Goal: Task Accomplishment & Management: Manage account settings

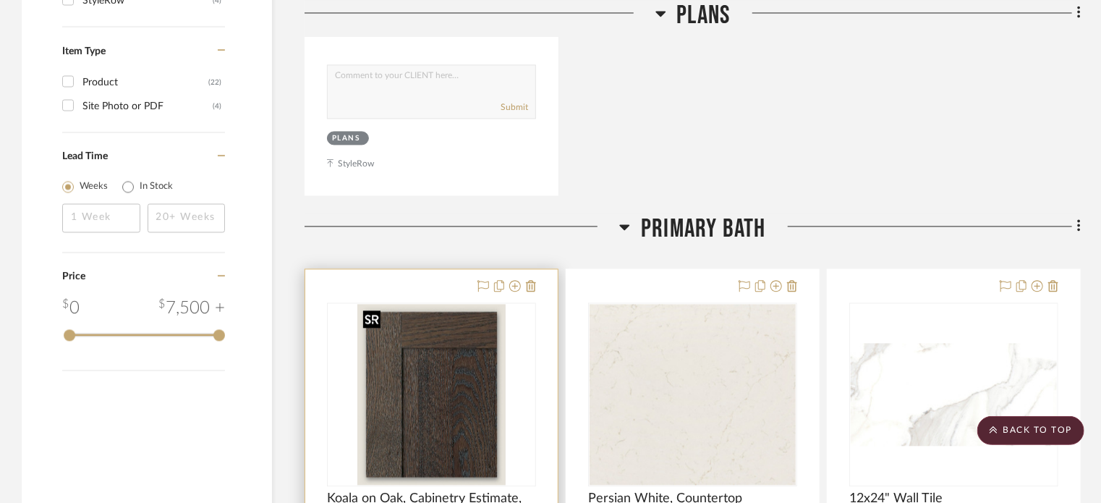
scroll to position [1441, 0]
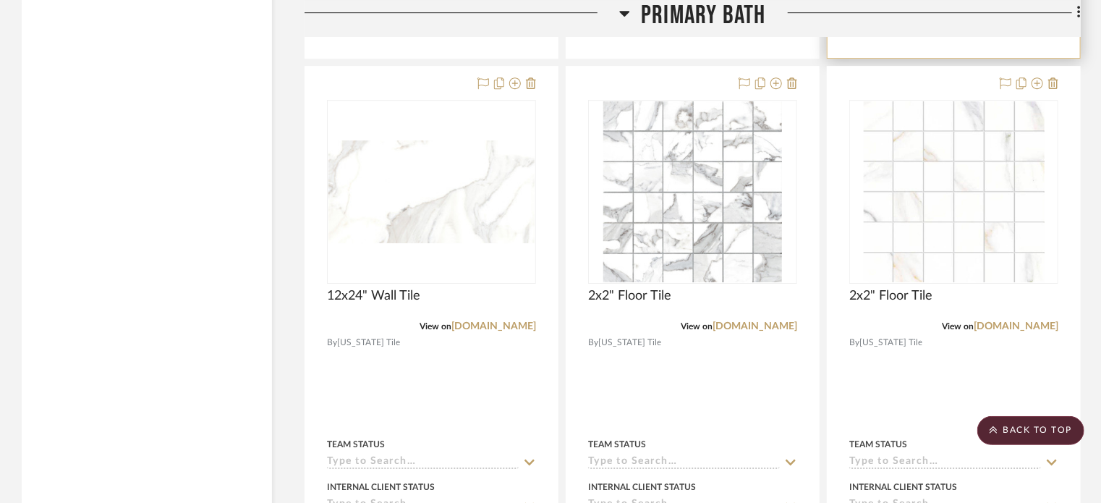
scroll to position [2314, 0]
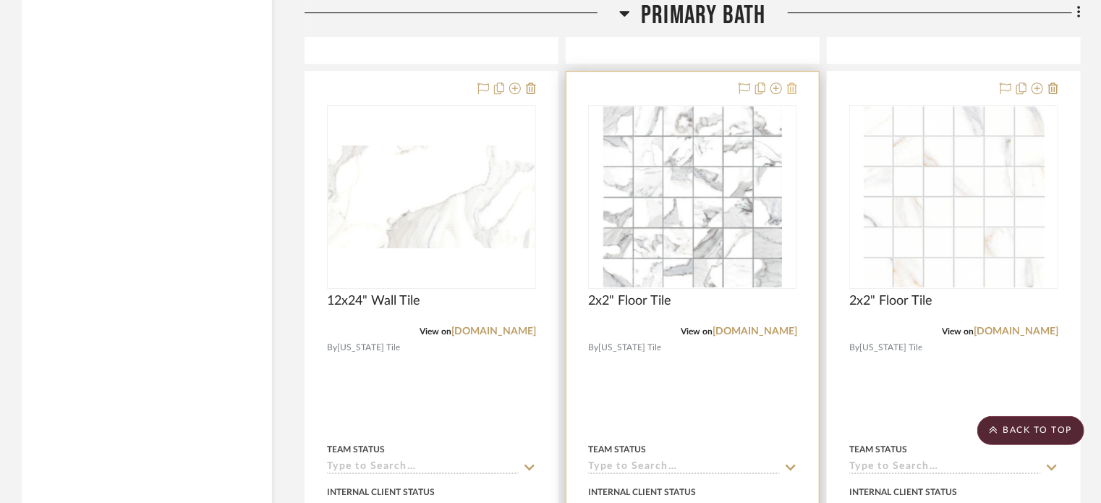
click at [793, 88] on icon at bounding box center [792, 88] width 10 height 12
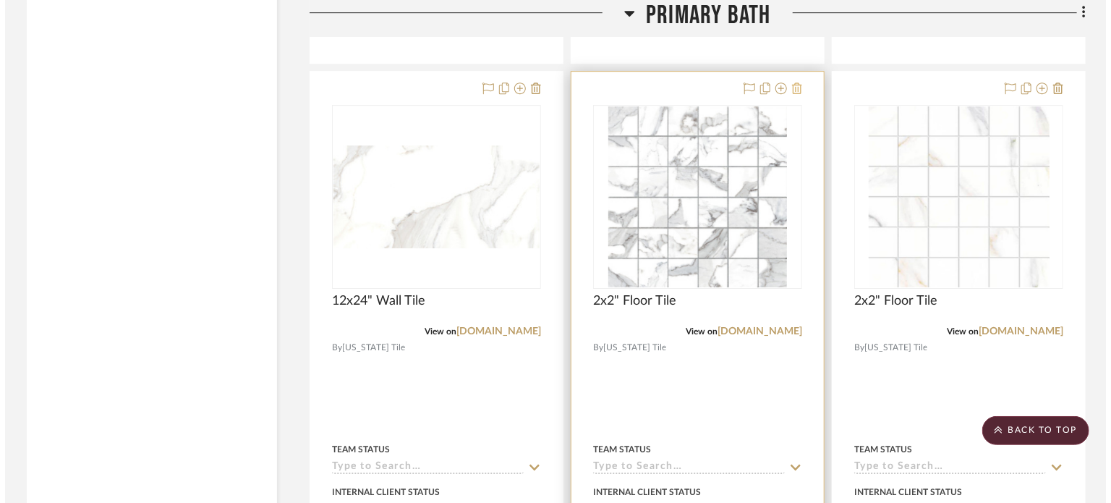
scroll to position [0, 0]
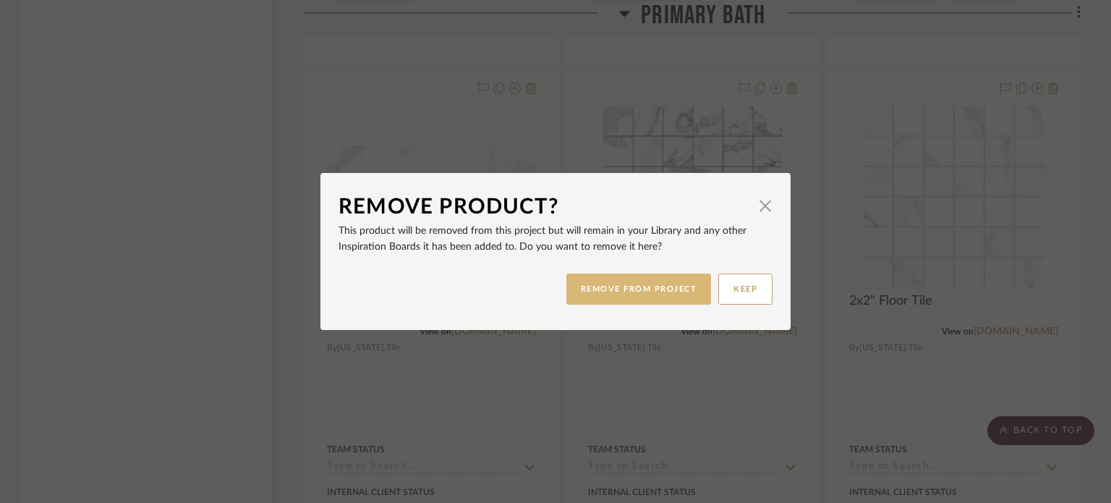
click at [652, 283] on button "REMOVE FROM PROJECT" at bounding box center [638, 288] width 145 height 31
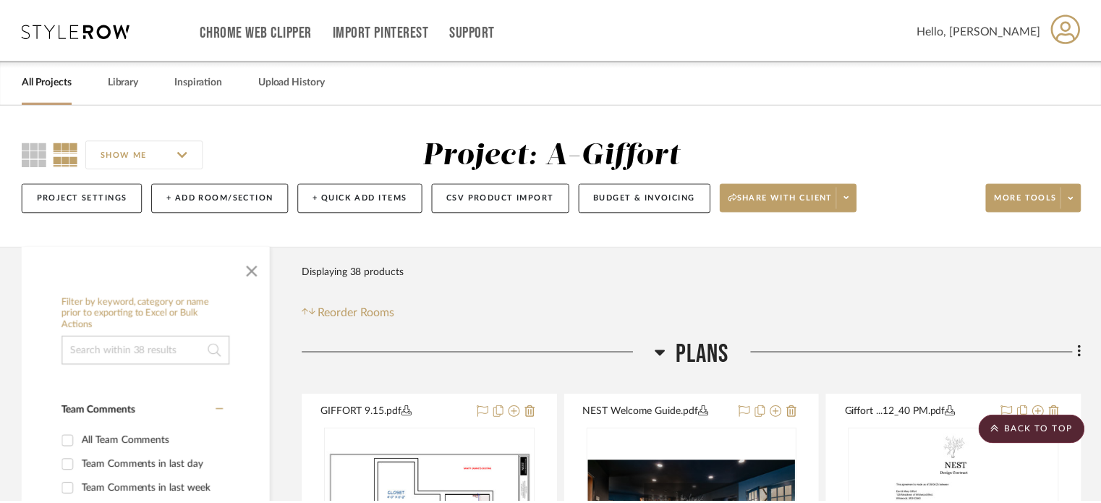
scroll to position [2314, 0]
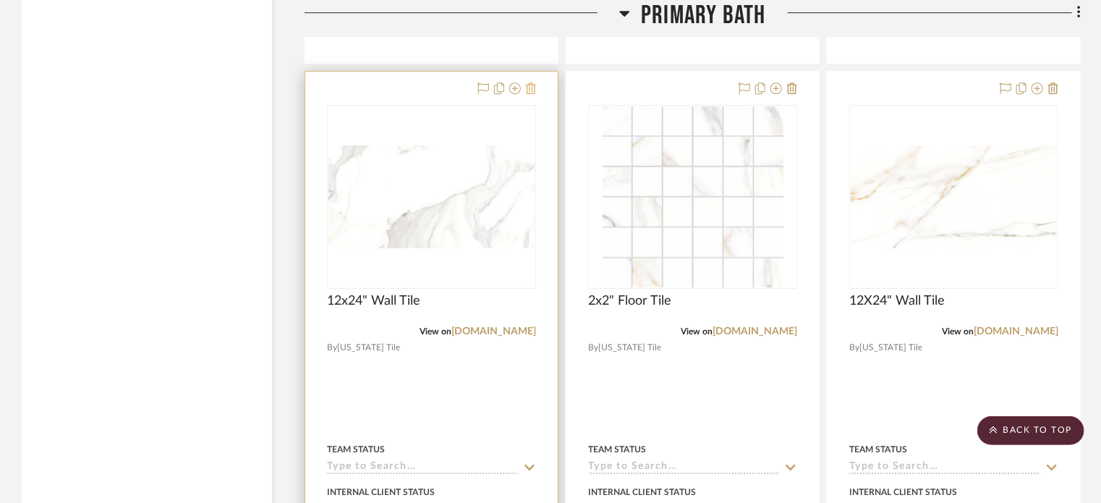
click at [529, 88] on icon at bounding box center [531, 88] width 10 height 12
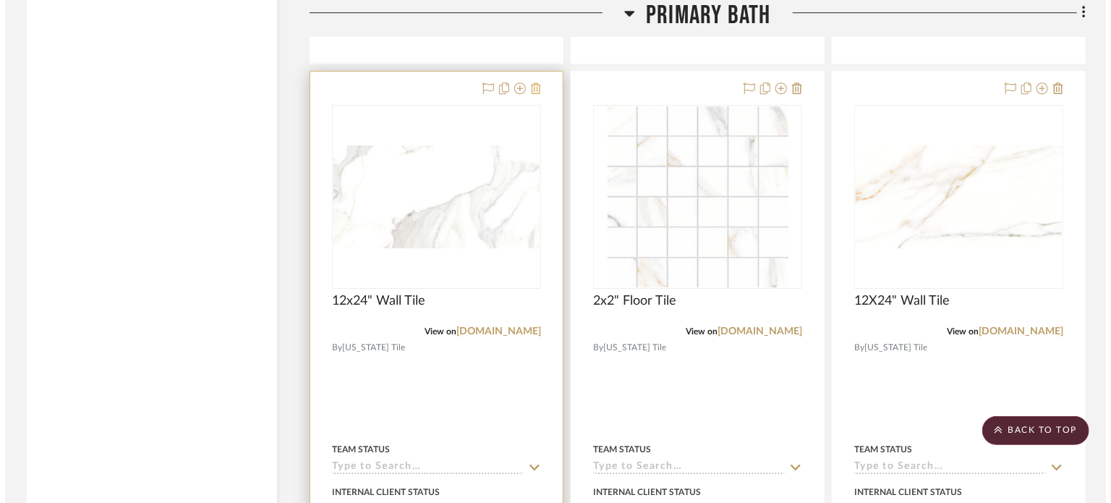
scroll to position [0, 0]
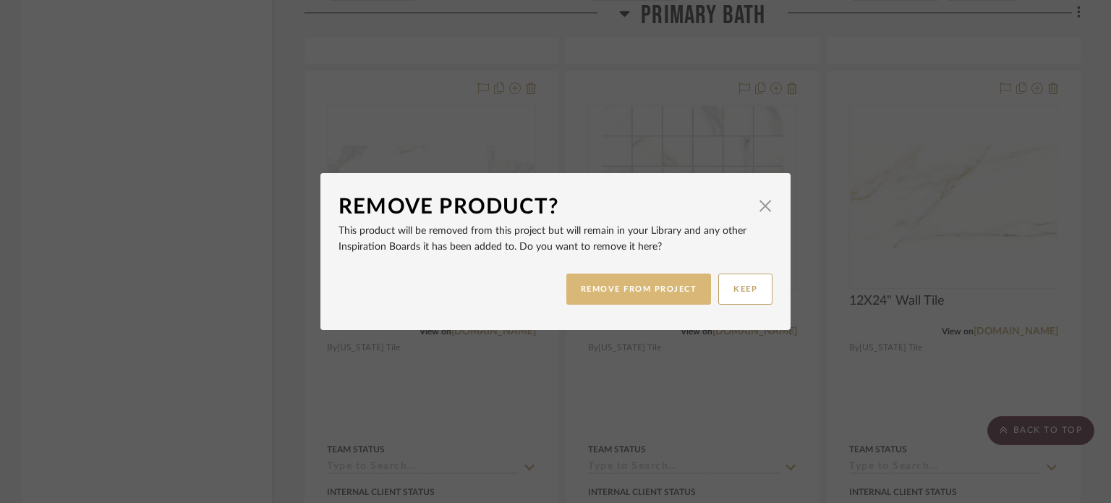
click at [599, 286] on button "REMOVE FROM PROJECT" at bounding box center [638, 288] width 145 height 31
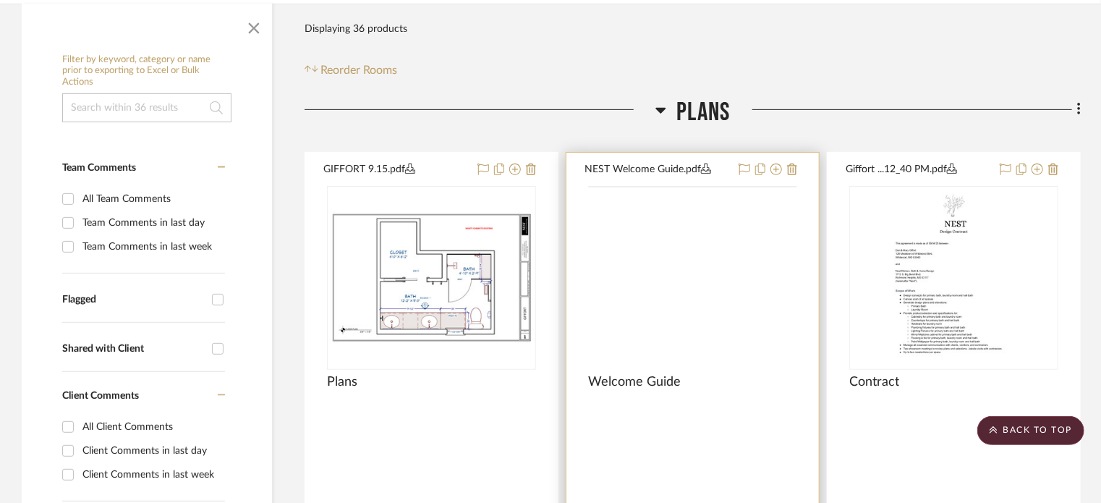
scroll to position [217, 0]
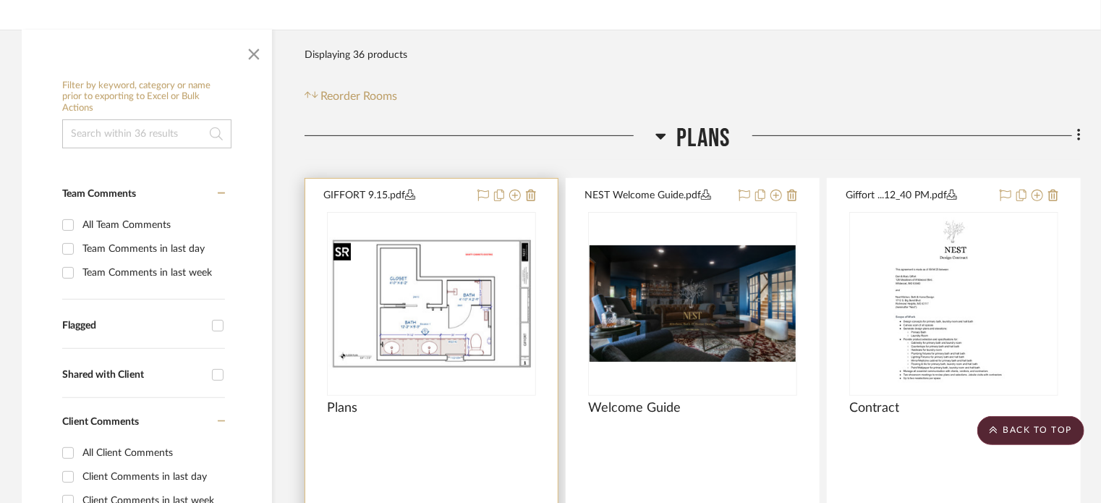
click at [0, 0] on img at bounding box center [0, 0] width 0 height 0
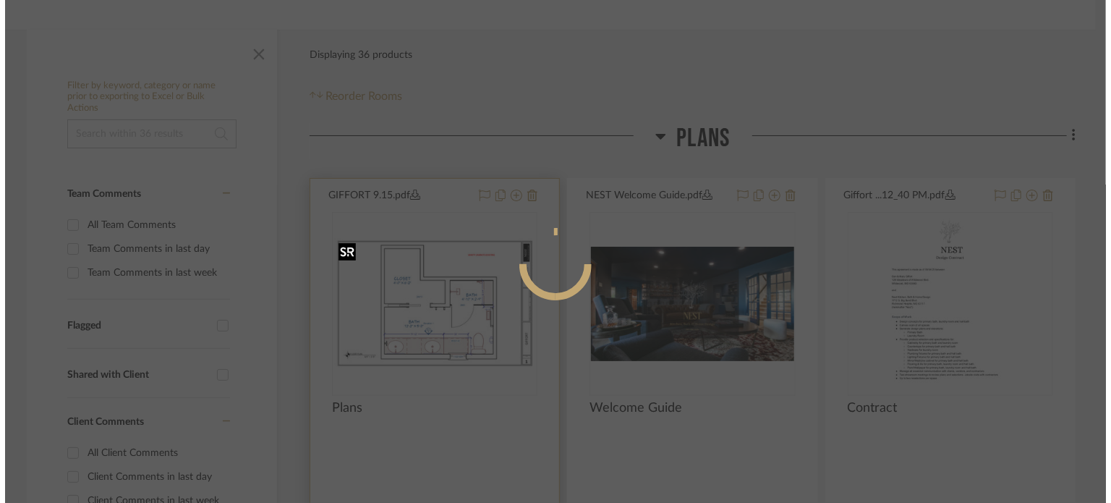
scroll to position [0, 0]
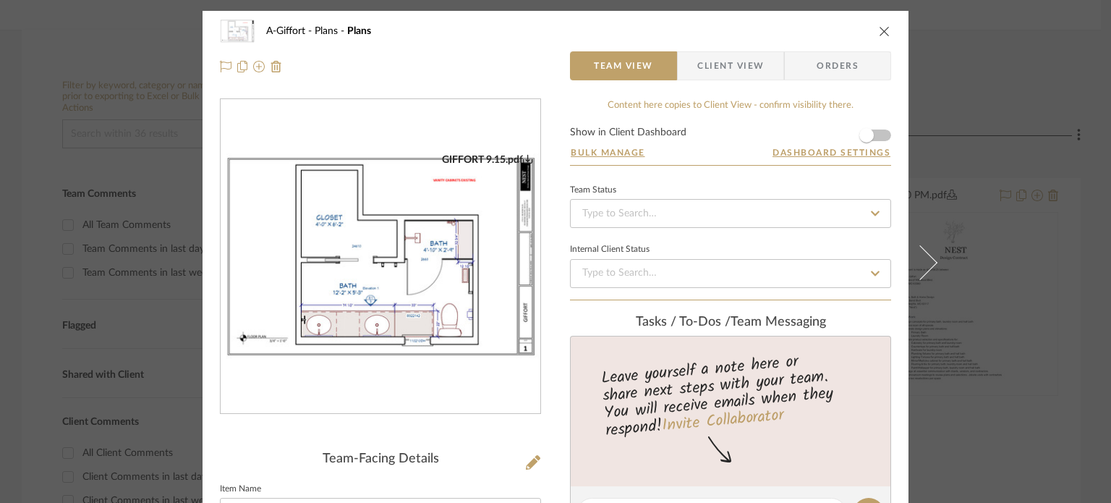
click at [380, 283] on img "0" at bounding box center [381, 256] width 320 height 207
click at [1057, 211] on div "A-Giffort Plans Plans Team View Client View Orders GIFFORT 9.15.pdf Team-Facing…" at bounding box center [555, 251] width 1111 height 503
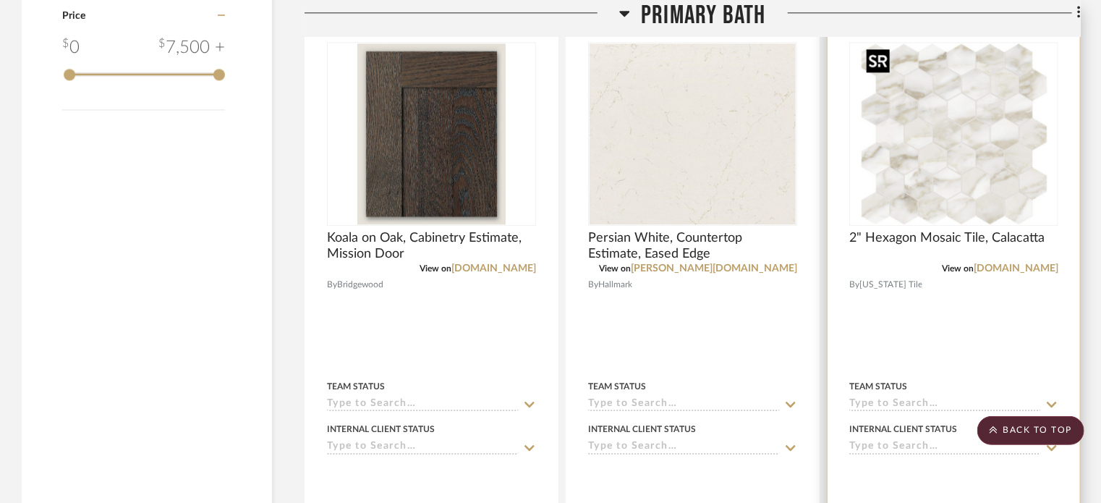
scroll to position [1519, 0]
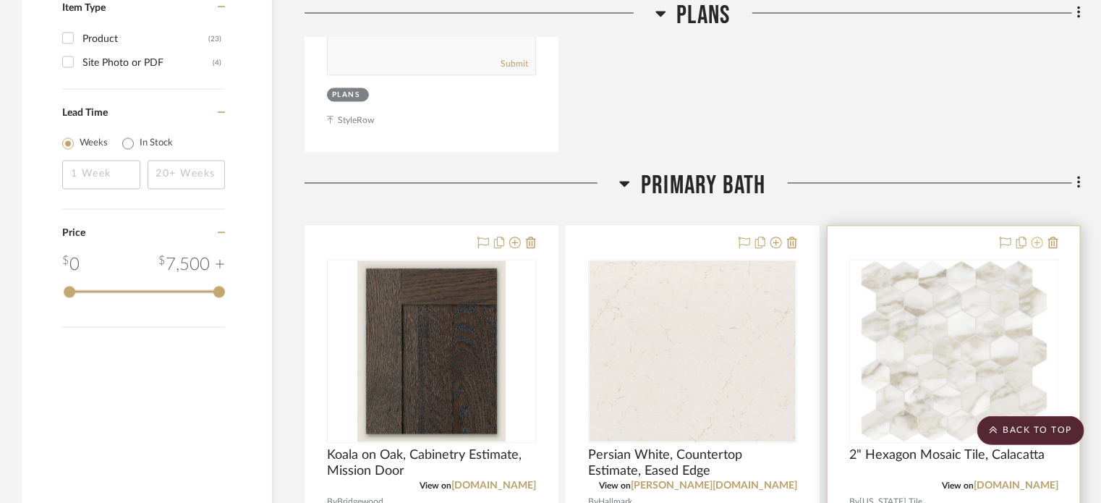
click at [1036, 239] on icon at bounding box center [1037, 242] width 12 height 12
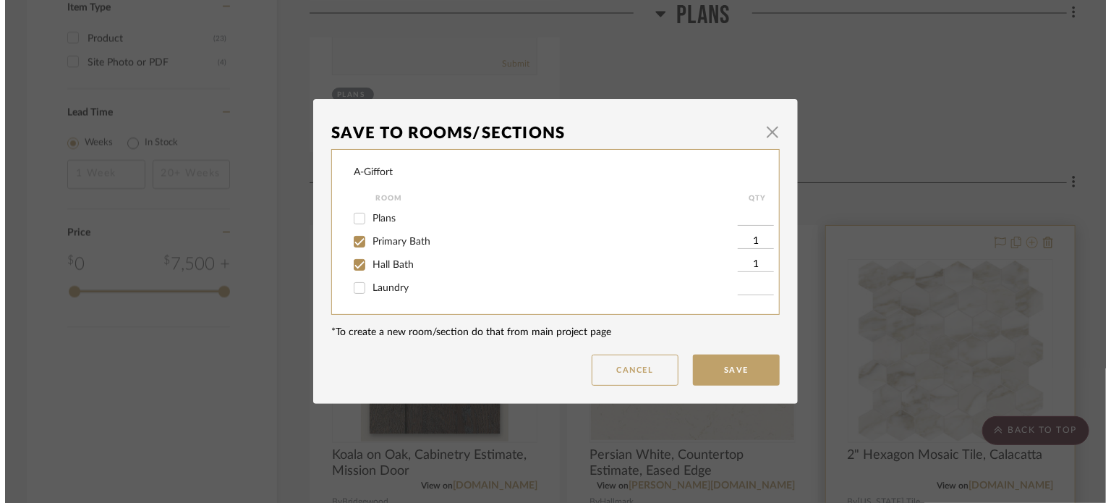
scroll to position [0, 0]
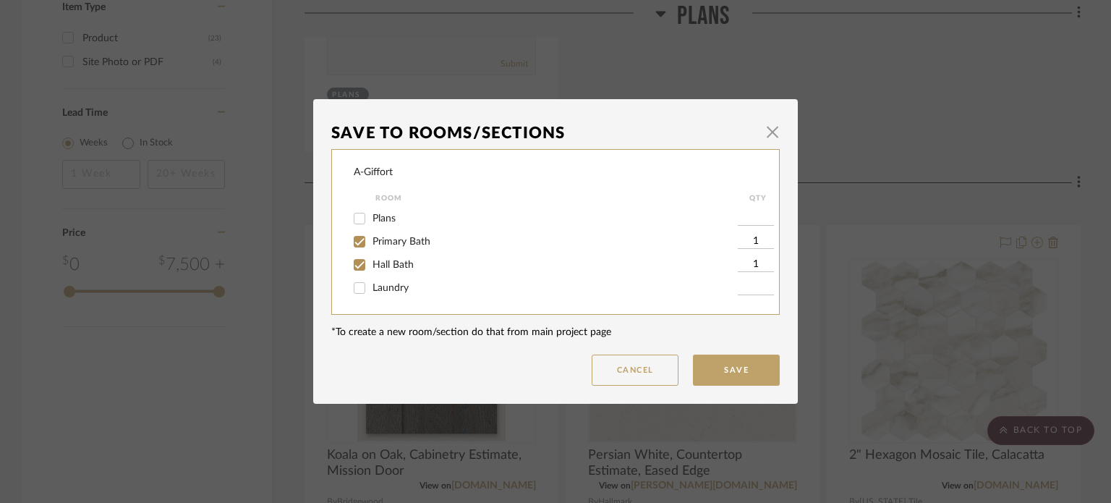
click at [356, 276] on input "Hall Bath" at bounding box center [359, 264] width 23 height 23
checkbox input "false"
click at [351, 289] on input "Laundry" at bounding box center [359, 287] width 23 height 23
checkbox input "true"
type input "1"
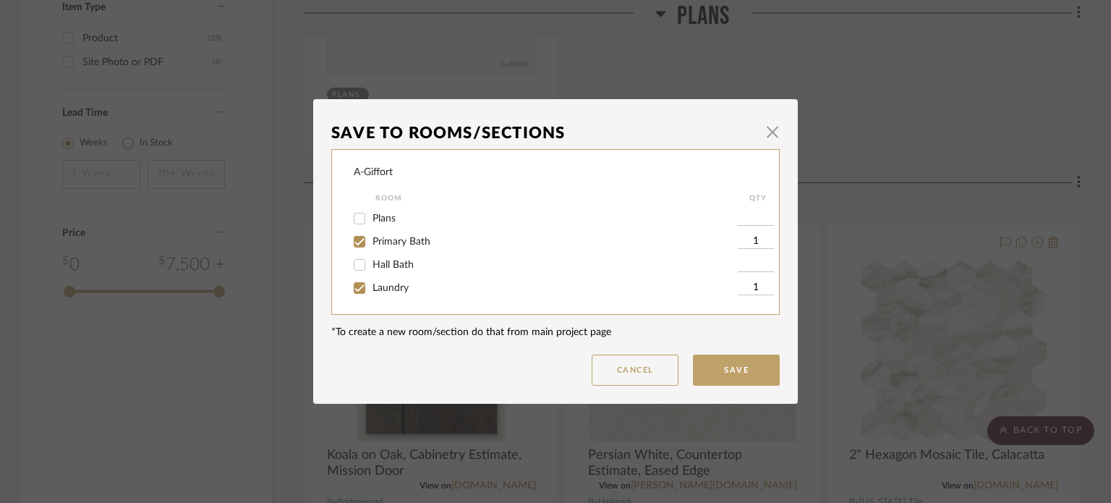
drag, startPoint x: 349, startPoint y: 265, endPoint x: 369, endPoint y: 265, distance: 20.2
click at [351, 265] on input "Hall Bath" at bounding box center [359, 264] width 23 height 23
checkbox input "true"
type input "1"
click at [718, 364] on button "Save" at bounding box center [736, 369] width 87 height 31
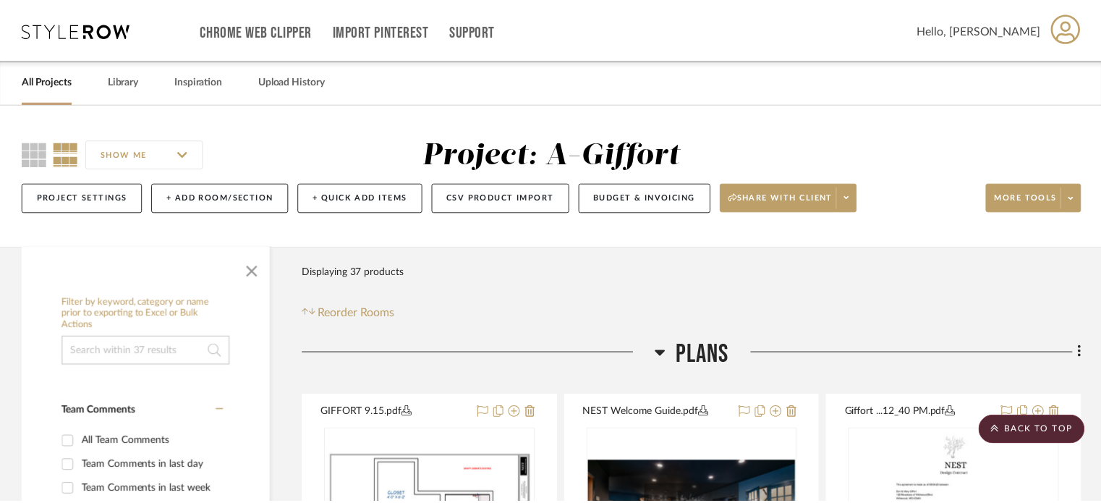
scroll to position [1519, 0]
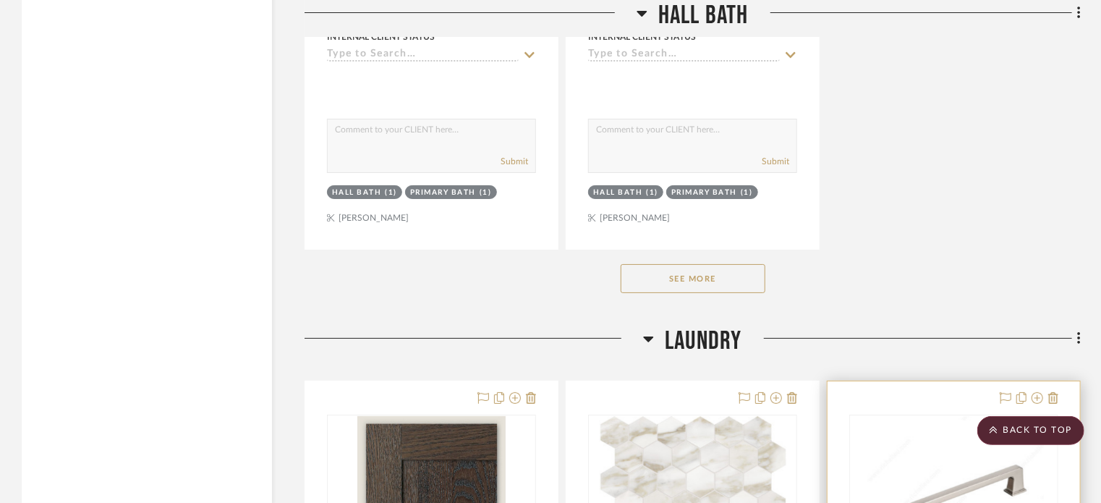
scroll to position [5490, 0]
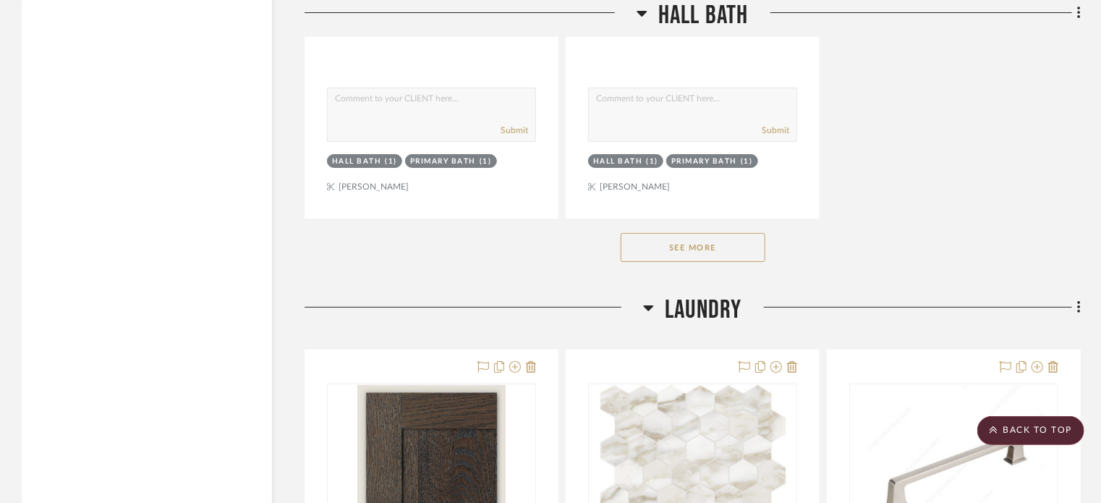
click at [712, 254] on button "See More" at bounding box center [692, 247] width 145 height 29
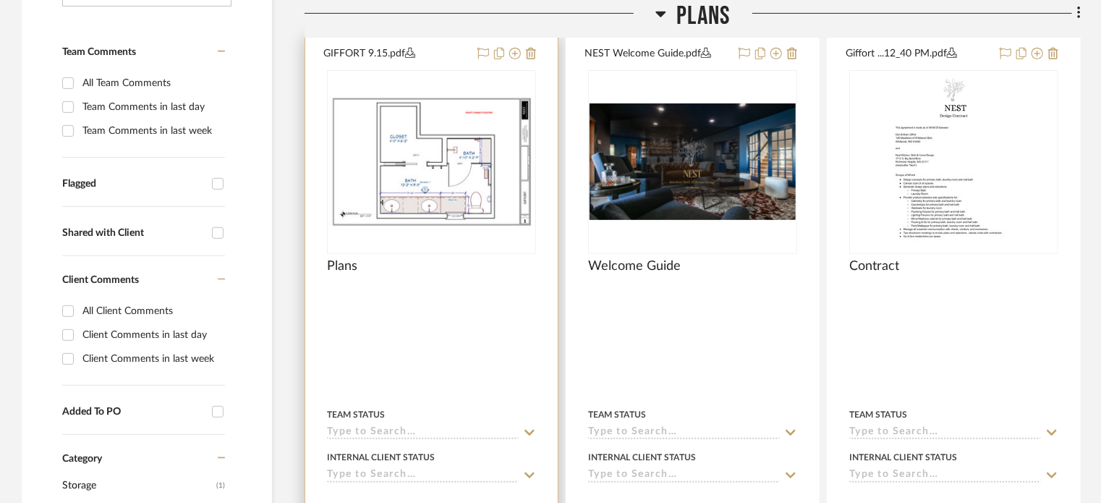
scroll to position [362, 0]
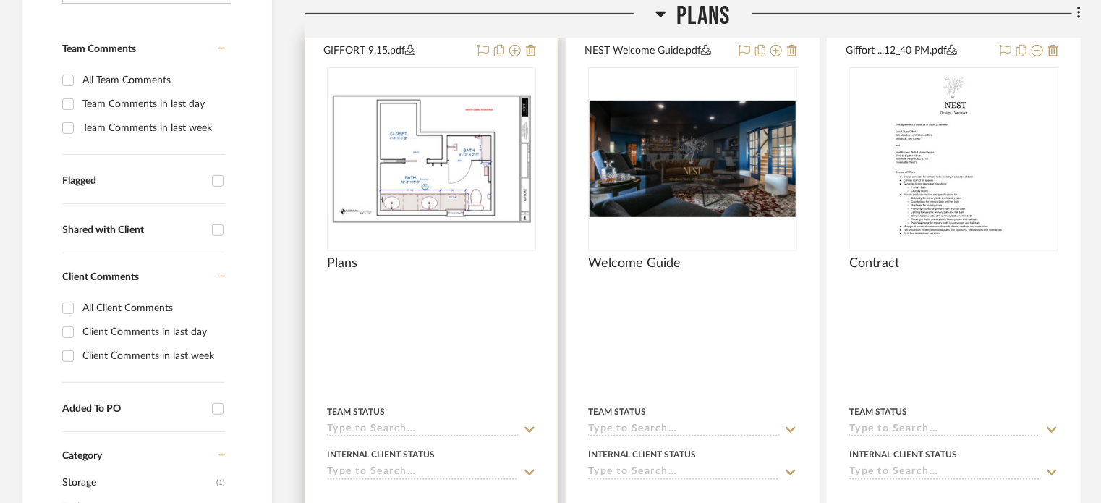
click at [428, 191] on div at bounding box center [431, 159] width 209 height 184
click at [432, 181] on img "0" at bounding box center [431, 159] width 206 height 133
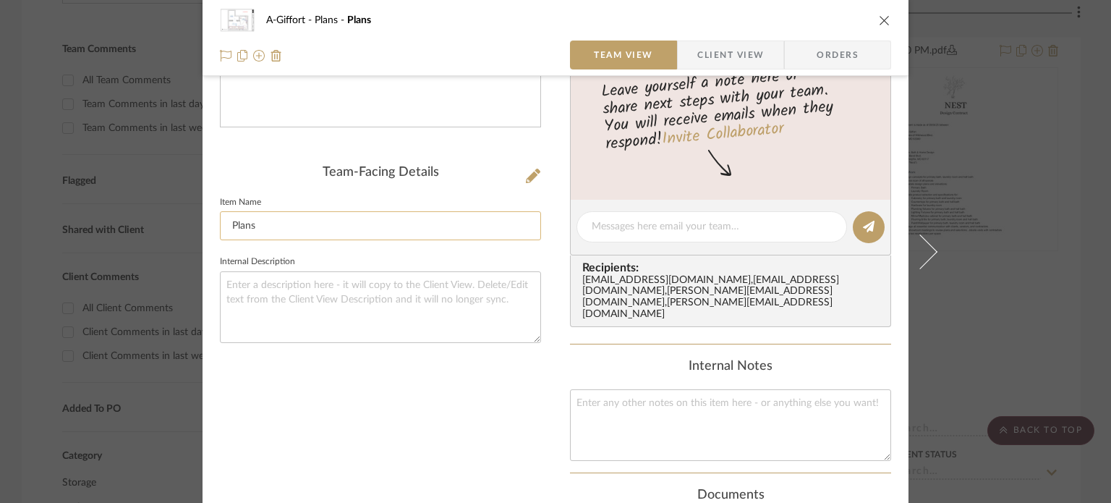
scroll to position [289, 0]
click at [526, 177] on icon at bounding box center [533, 173] width 14 height 14
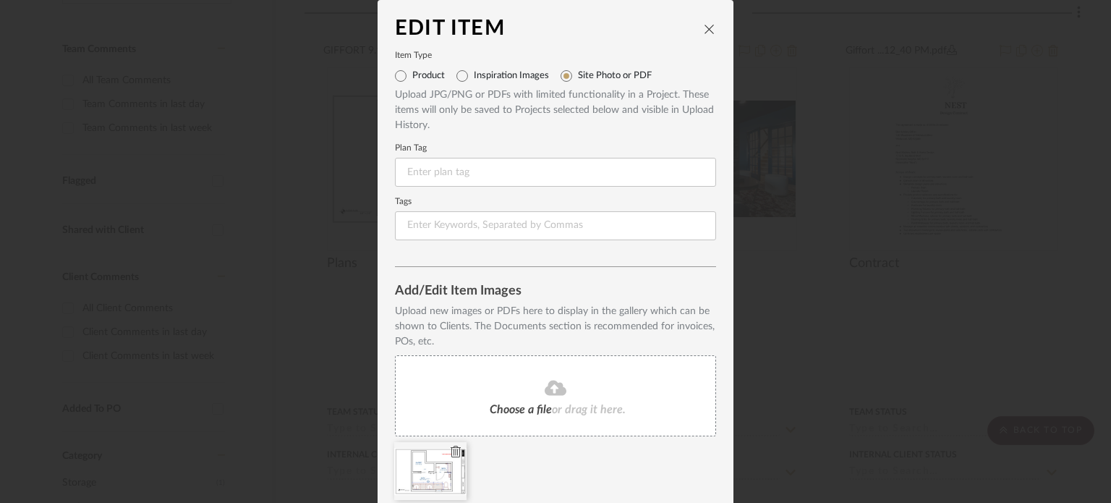
click at [451, 448] on icon at bounding box center [456, 451] width 10 height 12
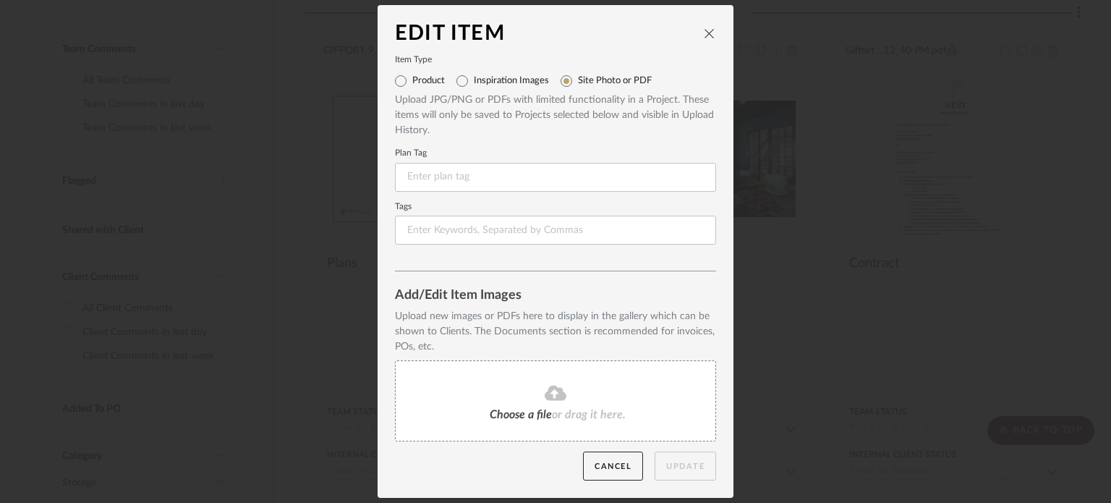
click at [472, 413] on div "Choose a file or drag it here." at bounding box center [555, 400] width 321 height 81
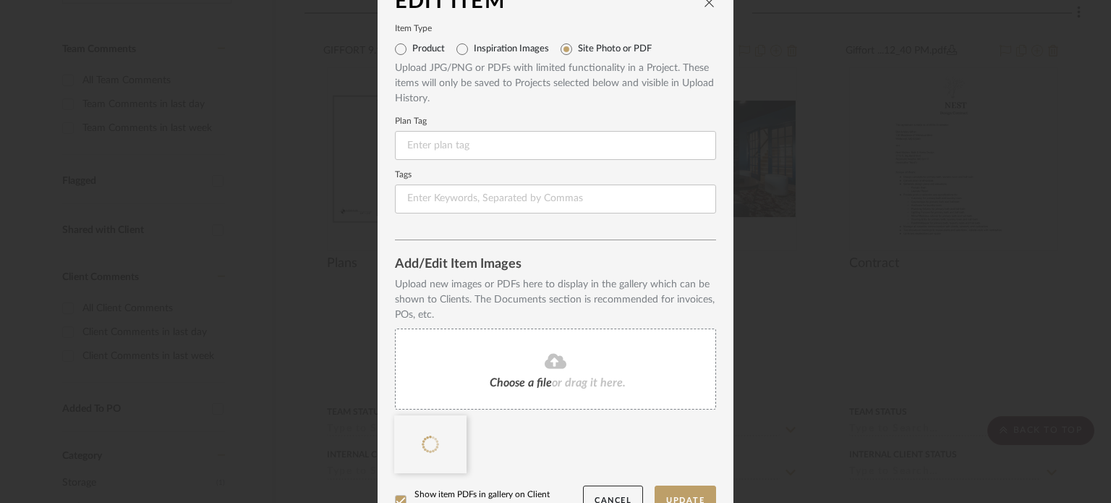
scroll to position [56, 0]
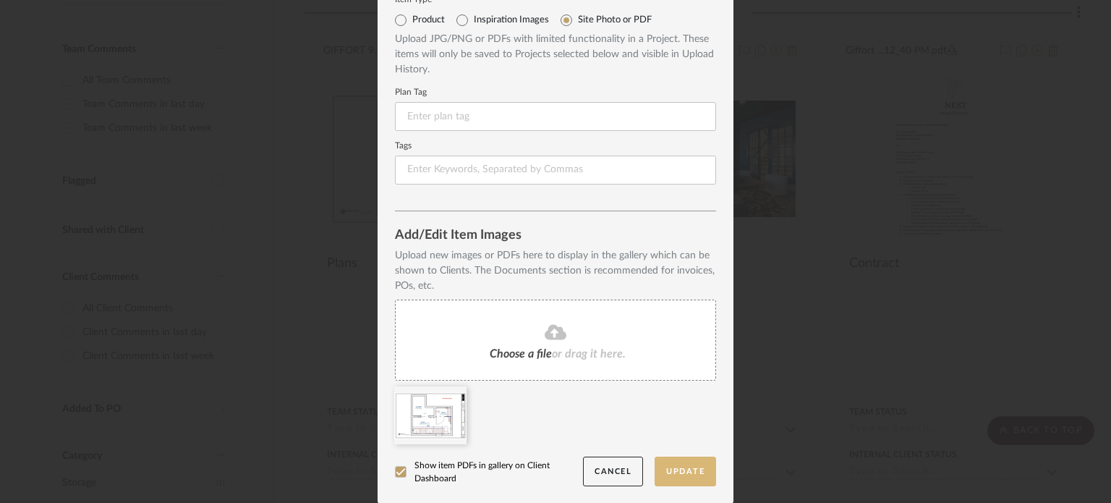
click at [671, 474] on button "Update" at bounding box center [684, 471] width 61 height 30
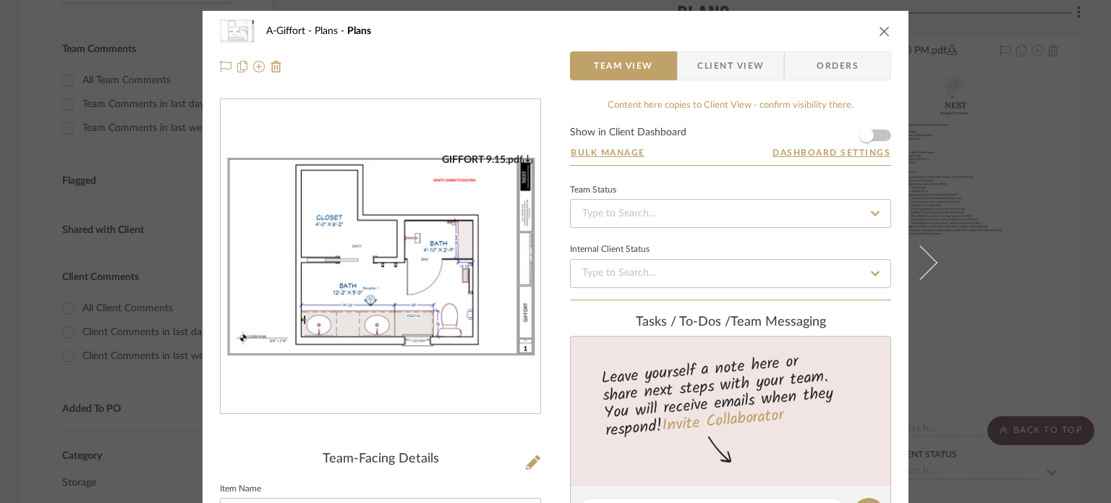
click at [364, 265] on div "GIFFORT 9.15.pdf" at bounding box center [381, 256] width 320 height 315
click at [364, 265] on img "0" at bounding box center [381, 256] width 320 height 207
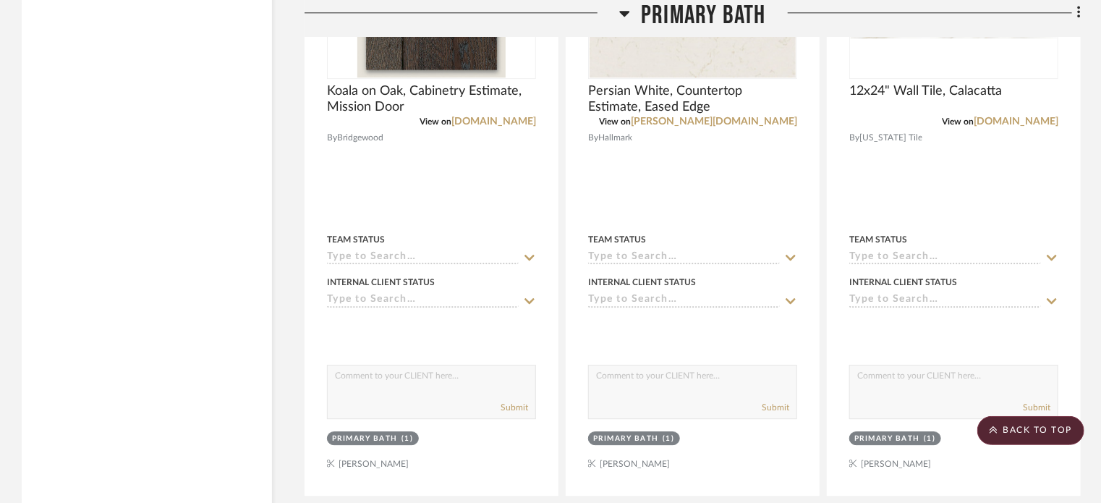
scroll to position [1880, 0]
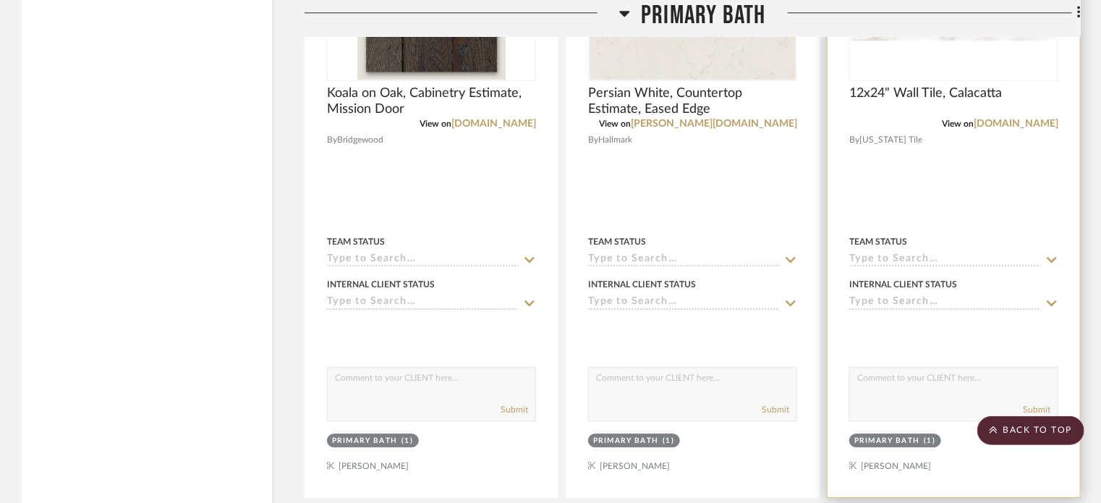
click at [960, 205] on div at bounding box center [953, 180] width 252 height 633
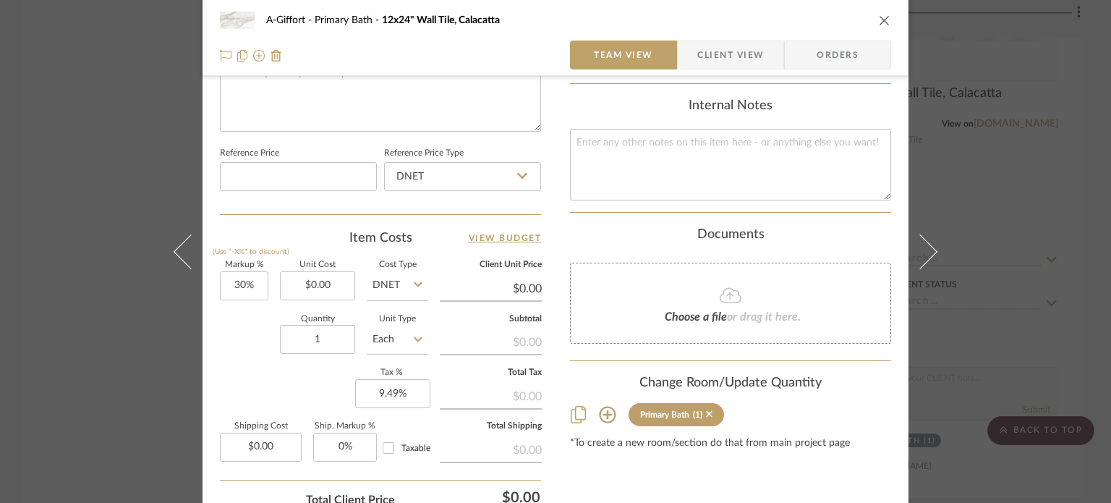
scroll to position [723, 0]
click at [330, 286] on input "0.00" at bounding box center [317, 284] width 75 height 29
type input "$5.09"
click at [238, 343] on div "Quantity 1 Unit Type Each" at bounding box center [324, 340] width 208 height 51
type input "$6.62"
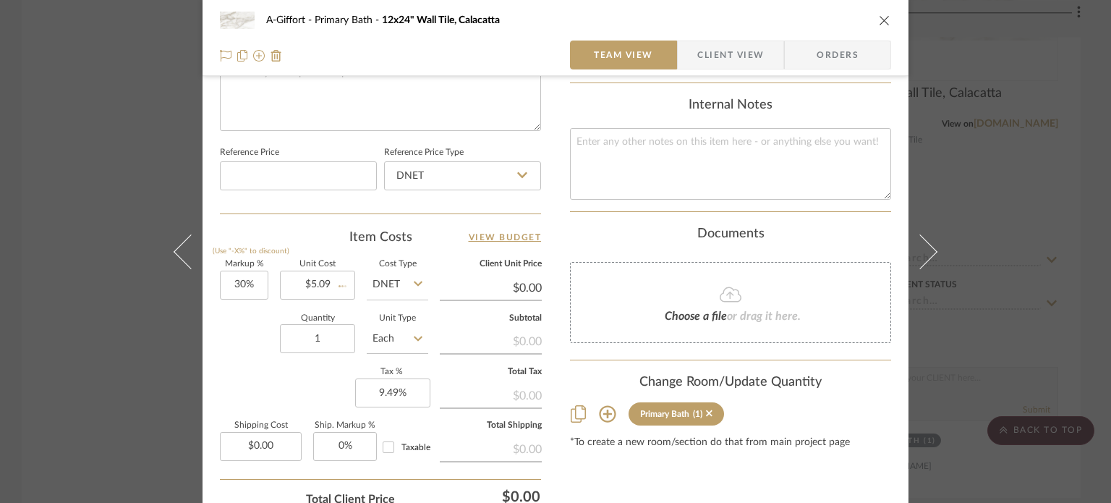
type input "$0.66"
click at [99, 248] on div "A-Giffort Primary Bath 12x24" Wall Tile, Calacatta Team View Client View Orders…" at bounding box center [555, 251] width 1111 height 503
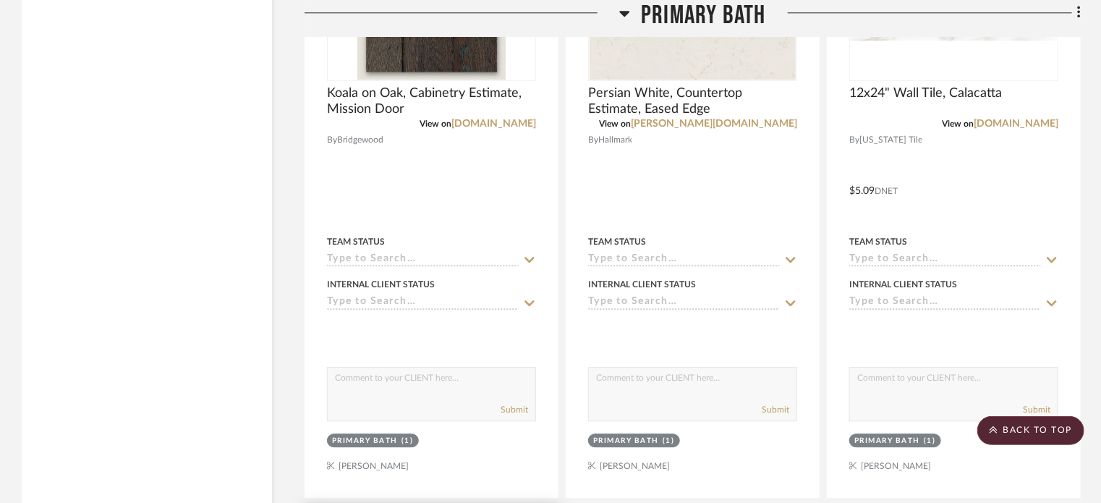
scroll to position [2242, 0]
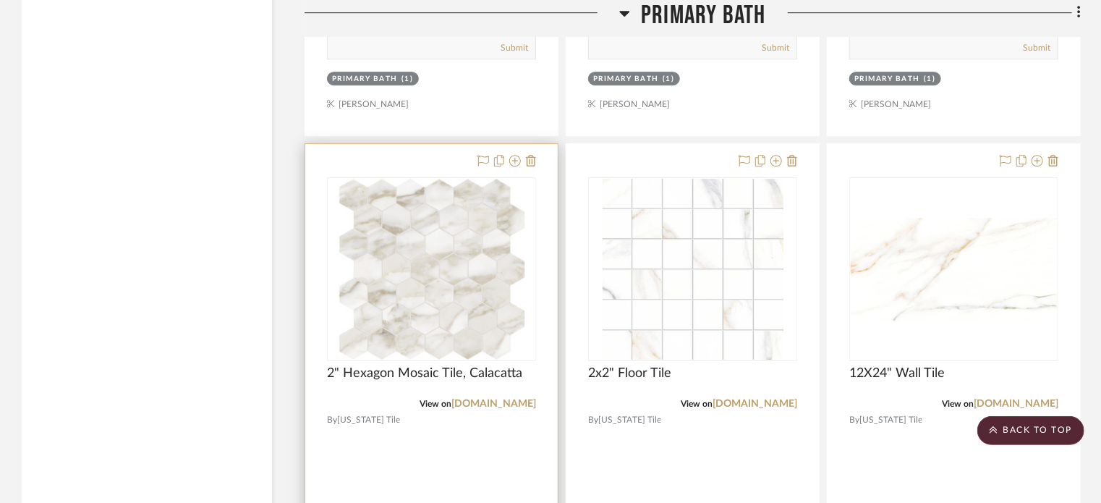
click at [436, 443] on div at bounding box center [431, 460] width 252 height 633
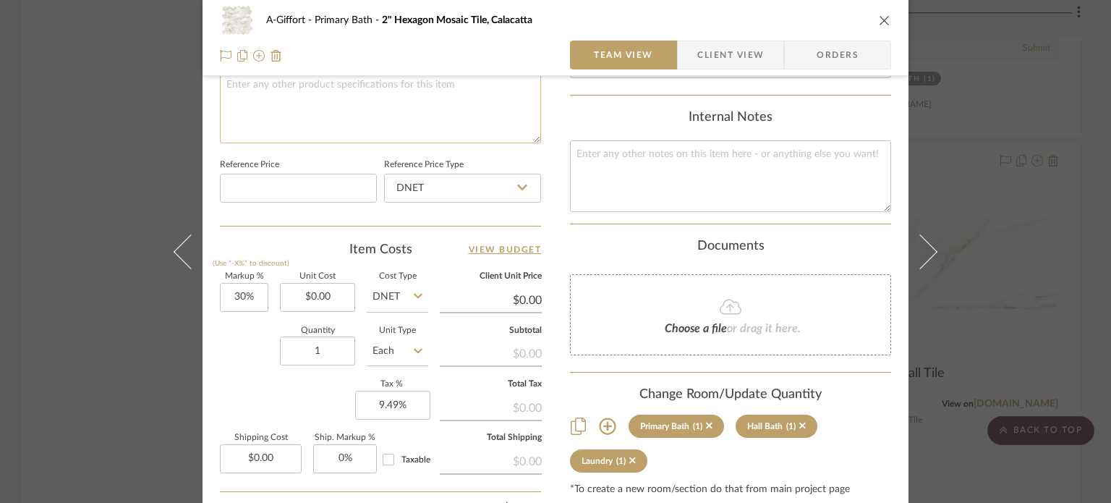
scroll to position [723, 0]
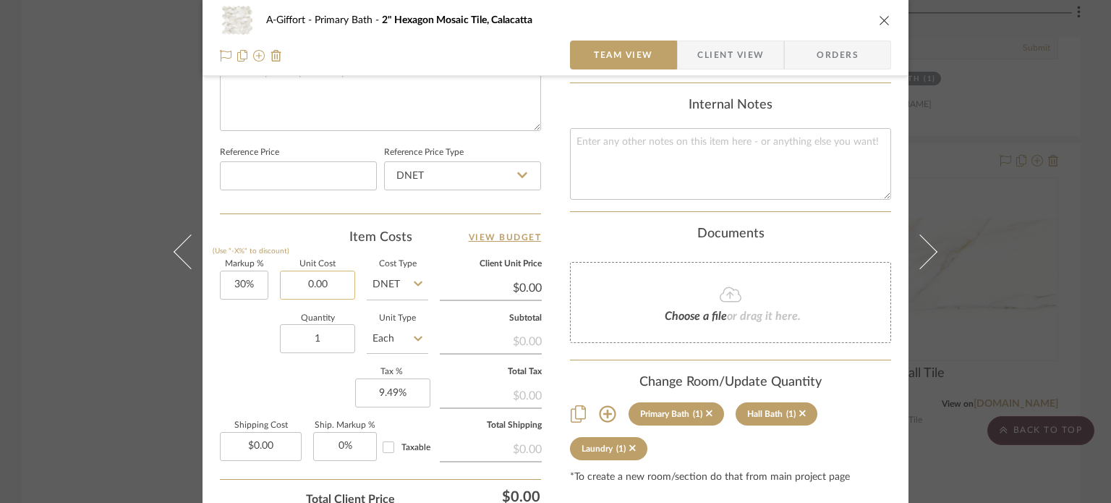
click at [317, 274] on input "0.00" at bounding box center [317, 284] width 75 height 29
type input "$21.29"
click at [251, 369] on div "Markup % (Use "-X%" to discount) 30% Unit Cost $21.29 Cost Type DNET Client Uni…" at bounding box center [380, 365] width 321 height 211
type input "$27.68"
type input "$2.77"
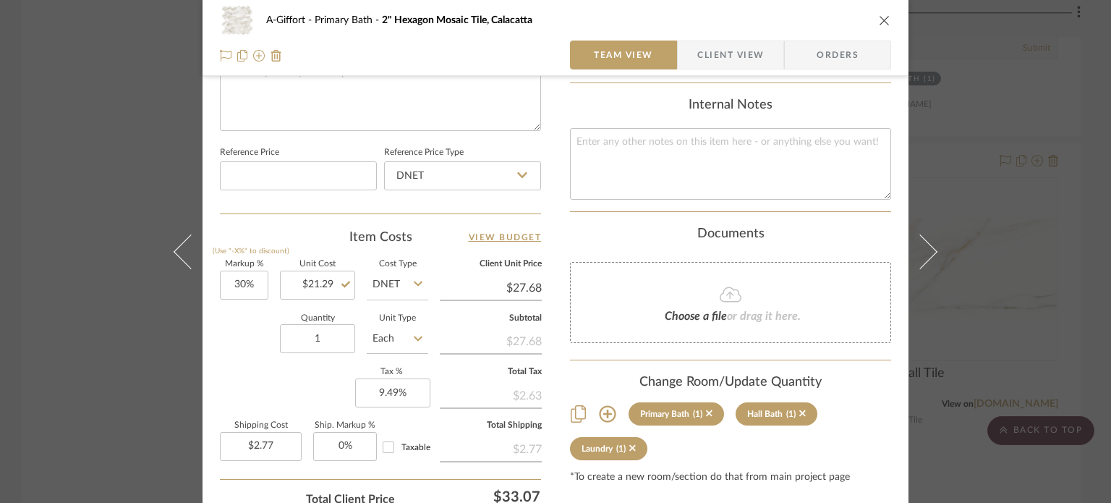
click at [101, 276] on div "A-Giffort Primary Bath 2" Hexagon Mosaic Tile, Calacatta Team View Client View …" at bounding box center [555, 251] width 1111 height 503
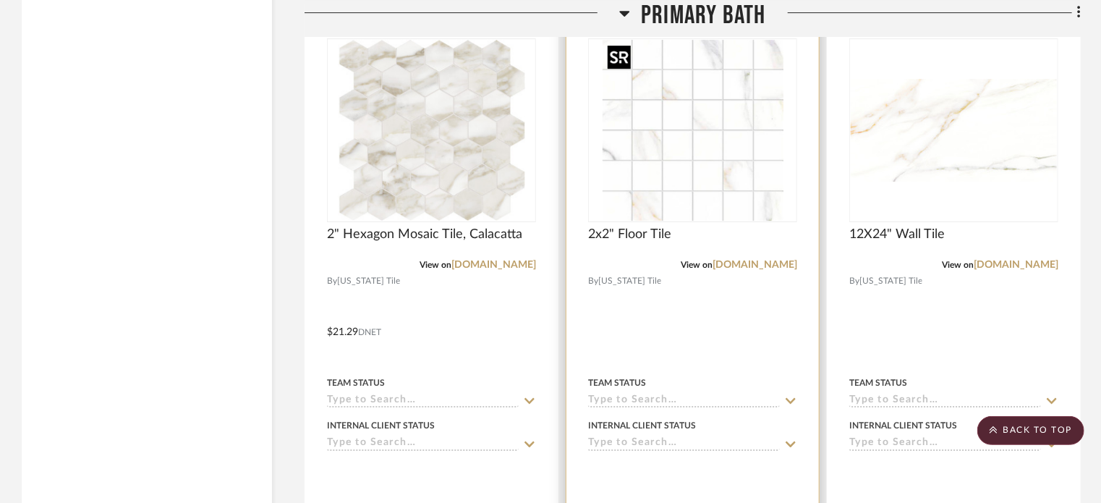
scroll to position [2387, 0]
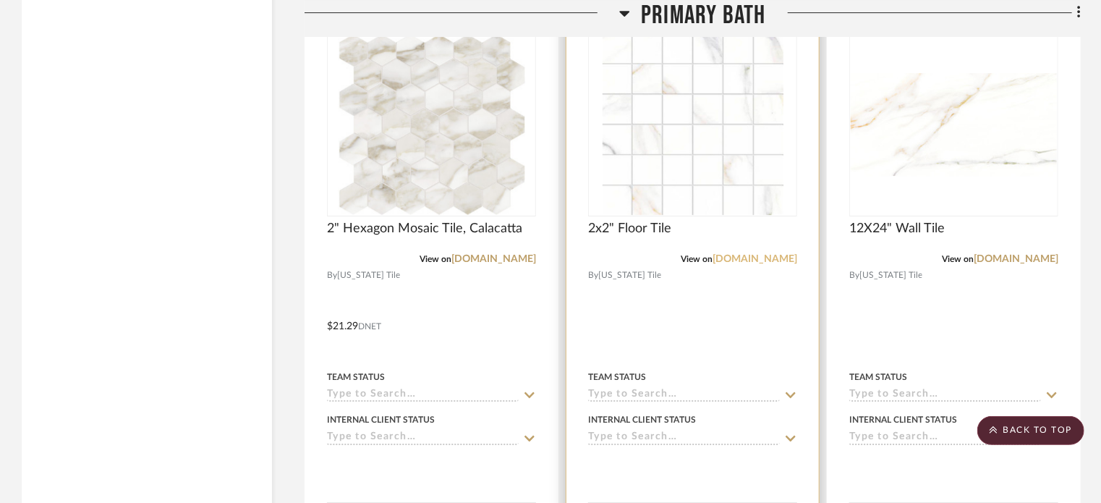
click at [767, 260] on link "[DOMAIN_NAME]" at bounding box center [754, 259] width 85 height 10
click at [711, 306] on div at bounding box center [692, 315] width 252 height 633
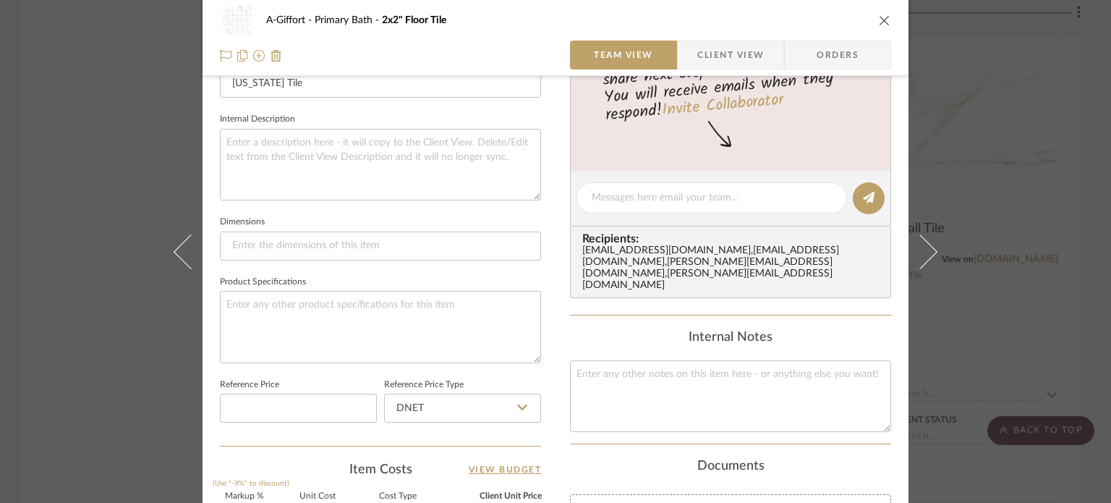
scroll to position [579, 0]
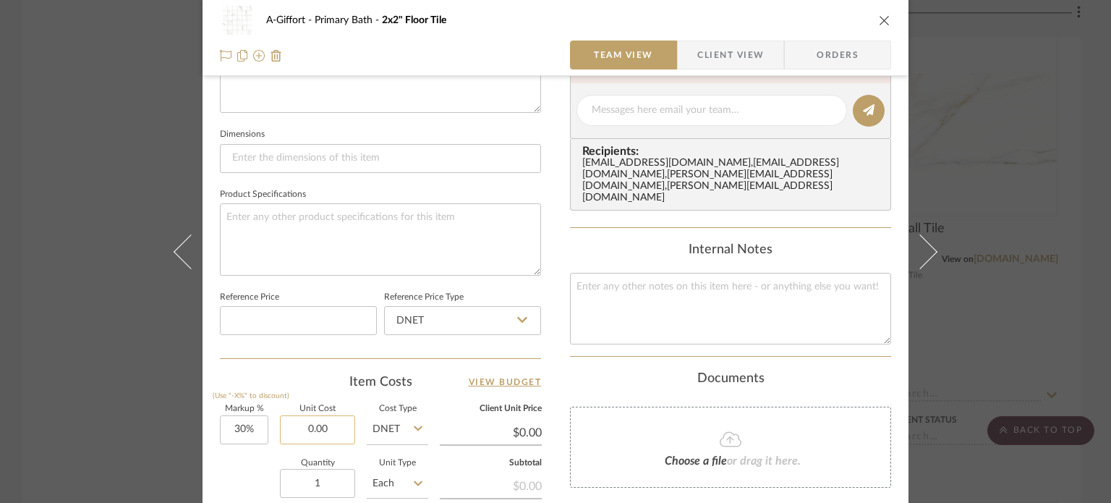
click at [314, 425] on input "0.00" at bounding box center [317, 429] width 75 height 29
type input "$26.19"
click at [239, 456] on div "Markup % (Use "-X%" to discount) 30% Unit Cost $26.19 Cost Type DNET Client Uni…" at bounding box center [380, 510] width 321 height 211
type input "$34.05"
type input "$3.40"
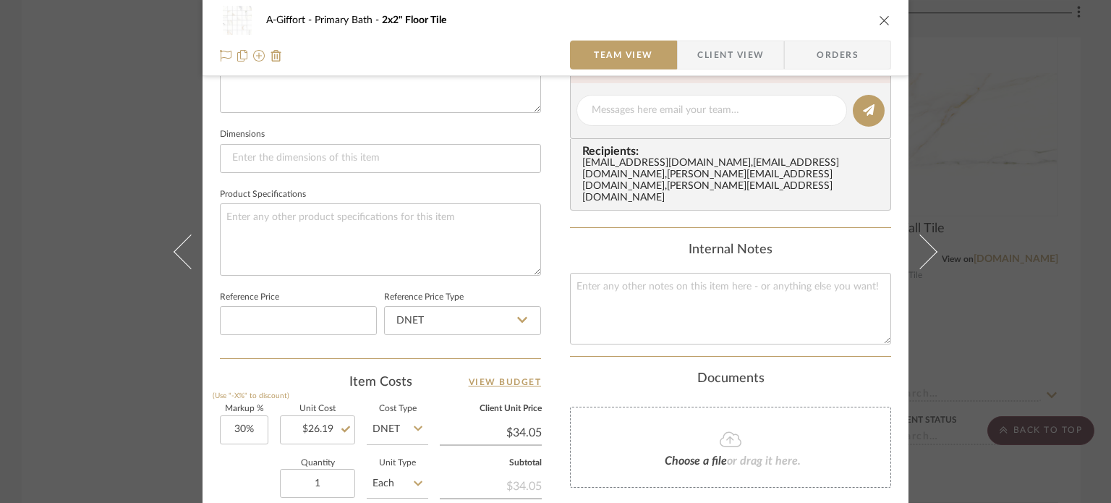
drag, startPoint x: 104, startPoint y: 335, endPoint x: 113, endPoint y: 335, distance: 8.7
click at [113, 335] on div "A-Giffort Primary Bath 2x2" Floor Tile Team View Client View Orders Team-Facing…" at bounding box center [555, 251] width 1111 height 503
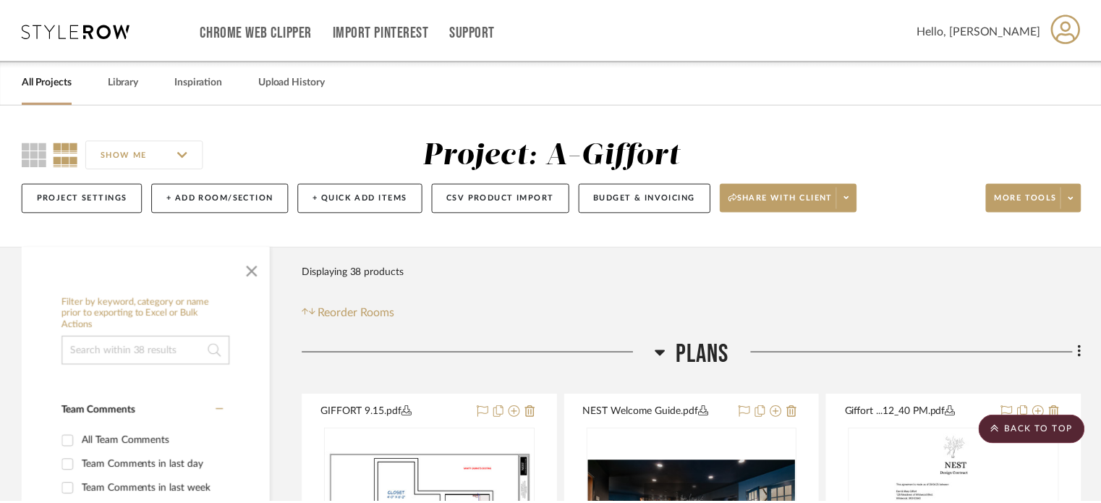
scroll to position [2387, 0]
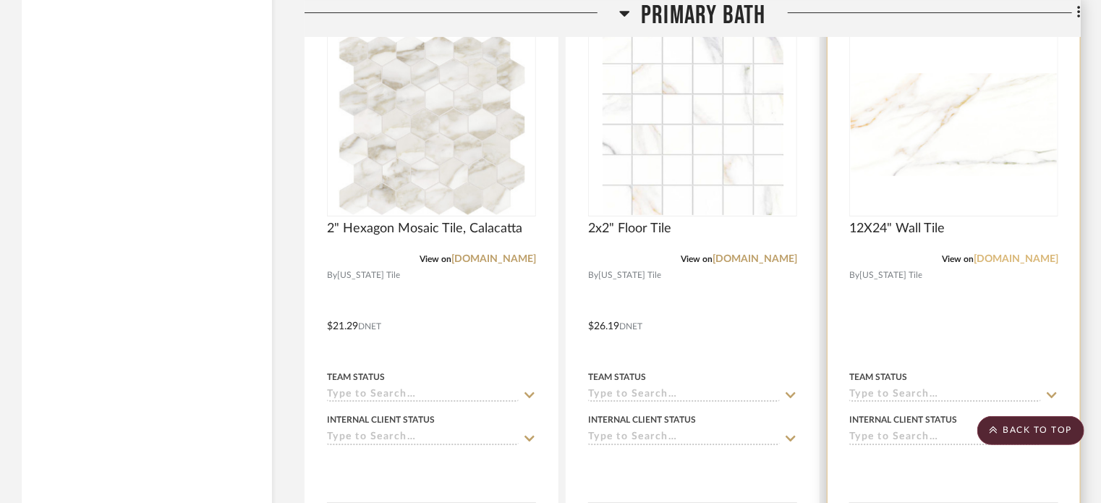
click at [1024, 260] on link "[DOMAIN_NAME]" at bounding box center [1015, 259] width 85 height 10
click at [952, 344] on div at bounding box center [953, 315] width 252 height 633
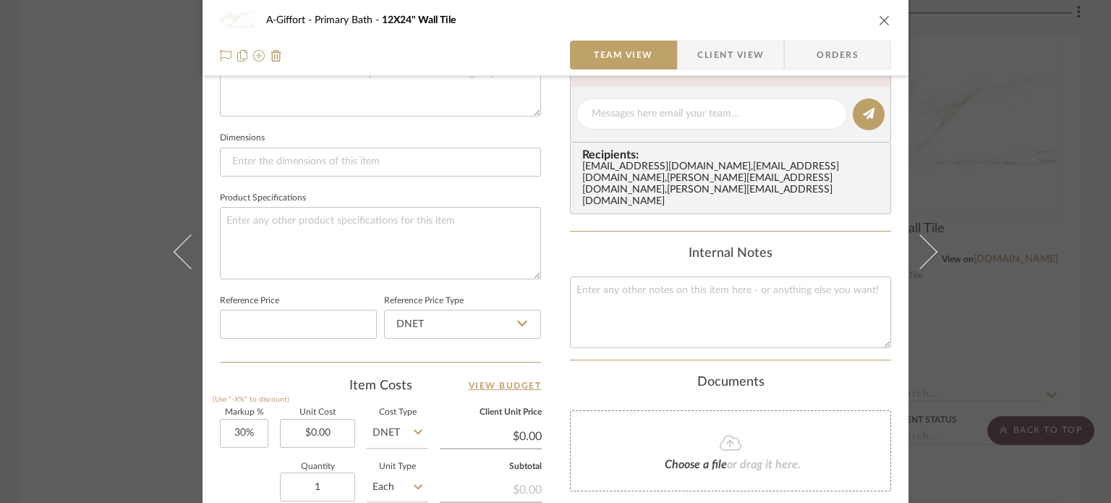
scroll to position [579, 0]
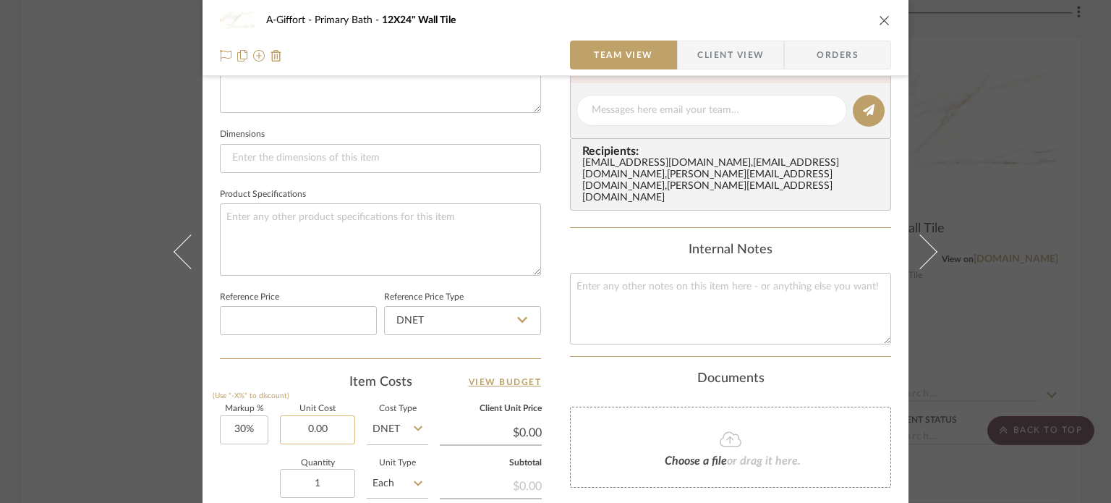
click at [318, 426] on input "0.00" at bounding box center [317, 429] width 75 height 29
type input "$8.83"
click at [236, 449] on sr-form-field "Markup % (Use "-X%" to discount) 30%" at bounding box center [244, 430] width 48 height 51
type input "$11.48"
type input "$1.15"
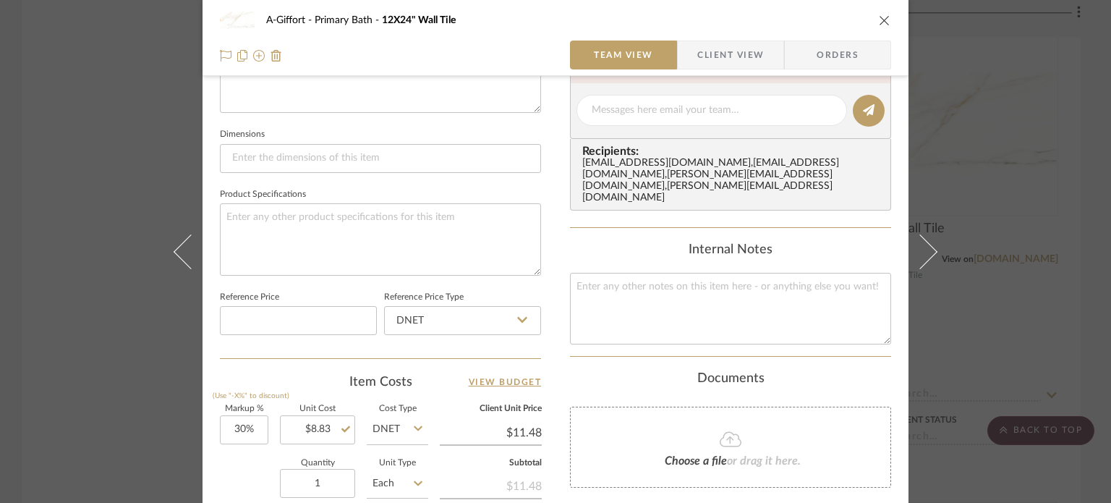
click at [77, 241] on div "A-Giffort Primary Bath 12X24" Wall Tile Team View Client View Orders Team-Facin…" at bounding box center [555, 251] width 1111 height 503
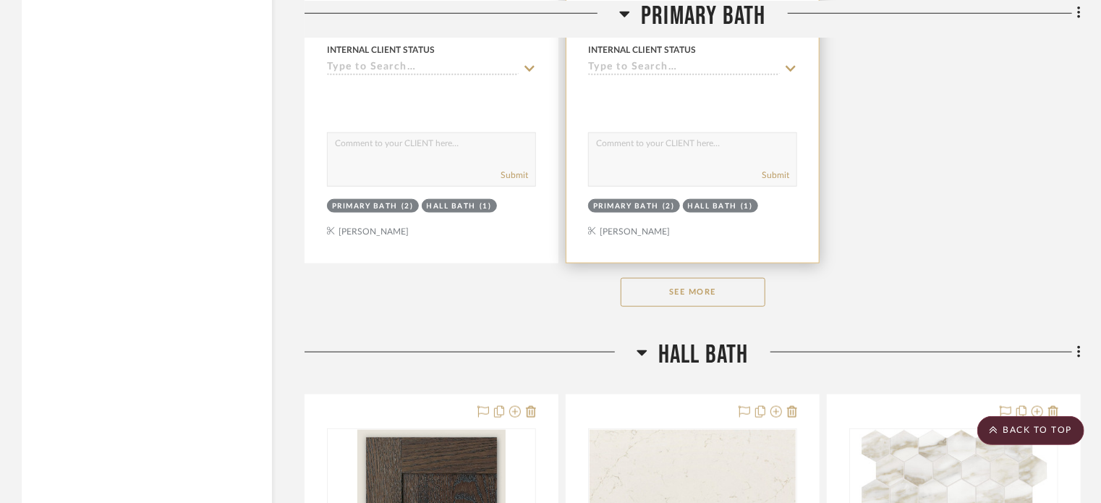
scroll to position [3399, 0]
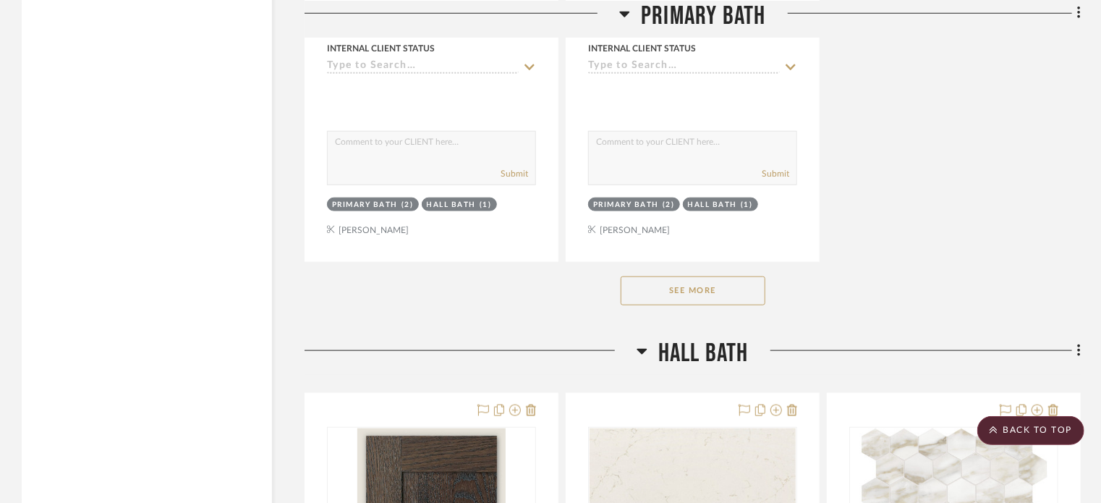
click at [682, 297] on button "See More" at bounding box center [692, 290] width 145 height 29
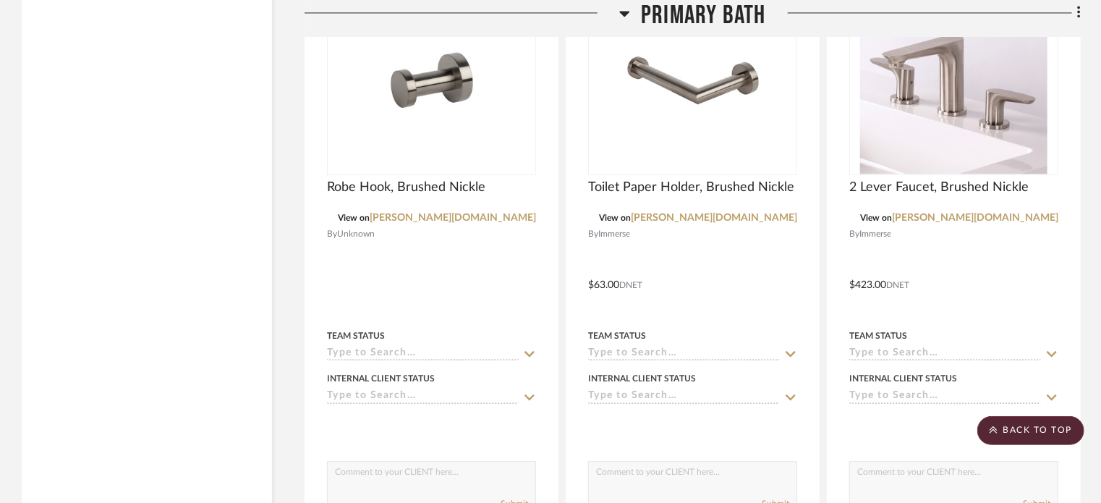
scroll to position [4339, 0]
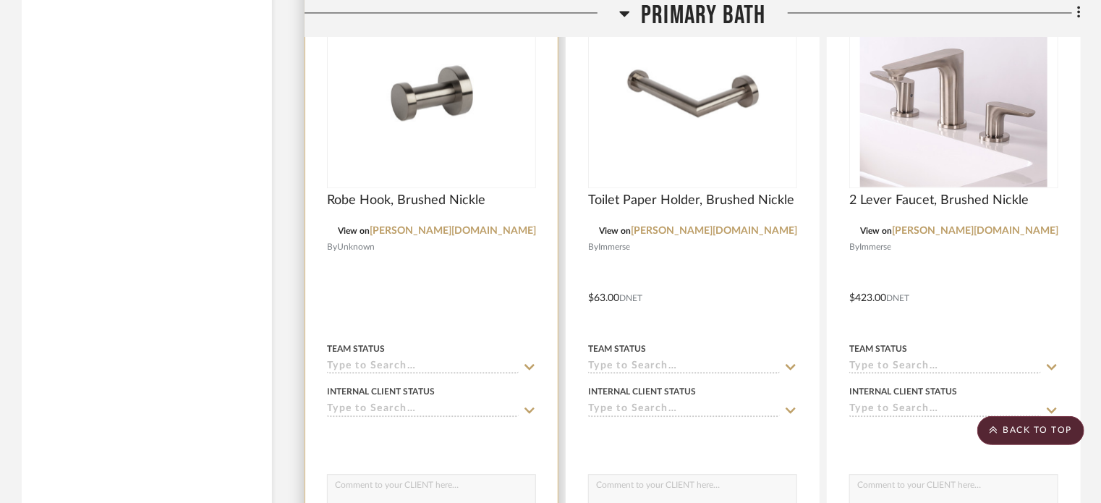
click at [489, 312] on div at bounding box center [431, 287] width 252 height 633
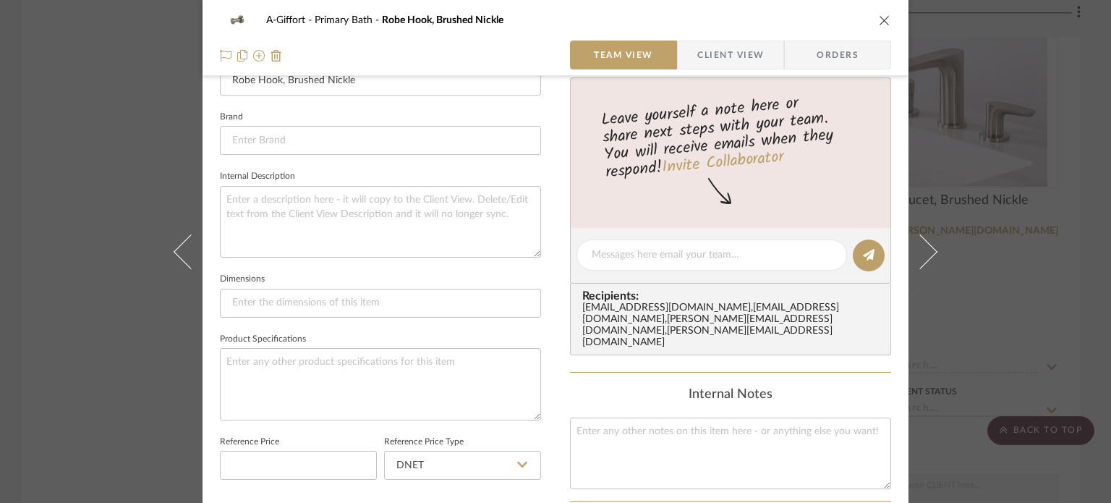
scroll to position [651, 0]
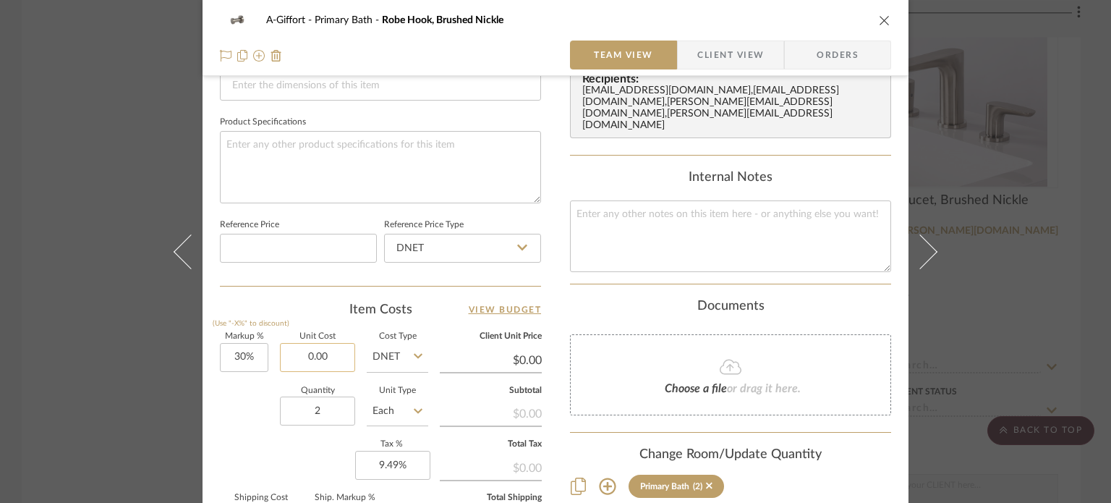
click at [331, 351] on input "0.00" at bounding box center [317, 357] width 75 height 29
type input "$36.00"
click at [243, 417] on div "Quantity 2 Unit Type Each" at bounding box center [324, 412] width 208 height 51
type input "$46.80"
type input "$9.36"
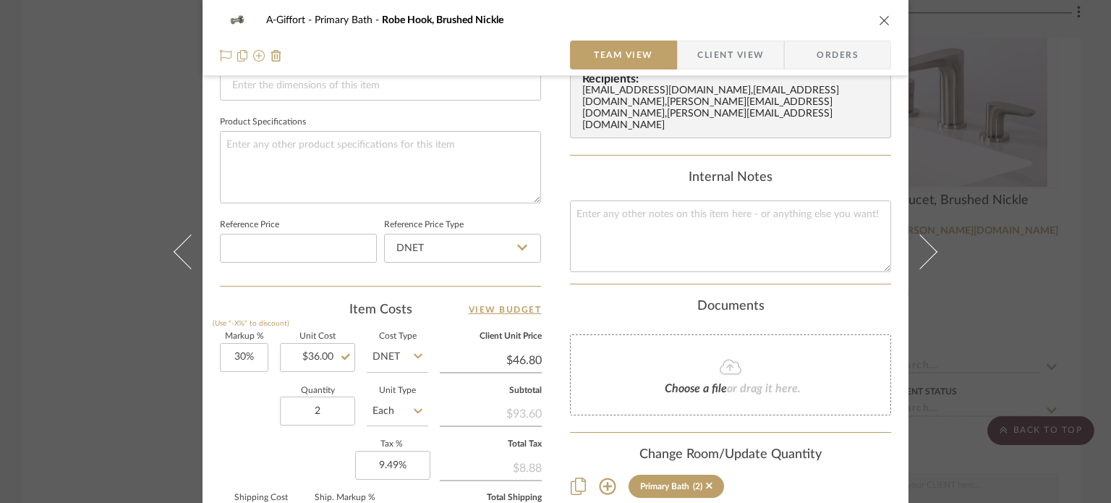
click at [124, 313] on div "A-Giffort Primary Bath Robe Hook, Brushed Nickle Team View Client View Orders T…" at bounding box center [555, 251] width 1111 height 503
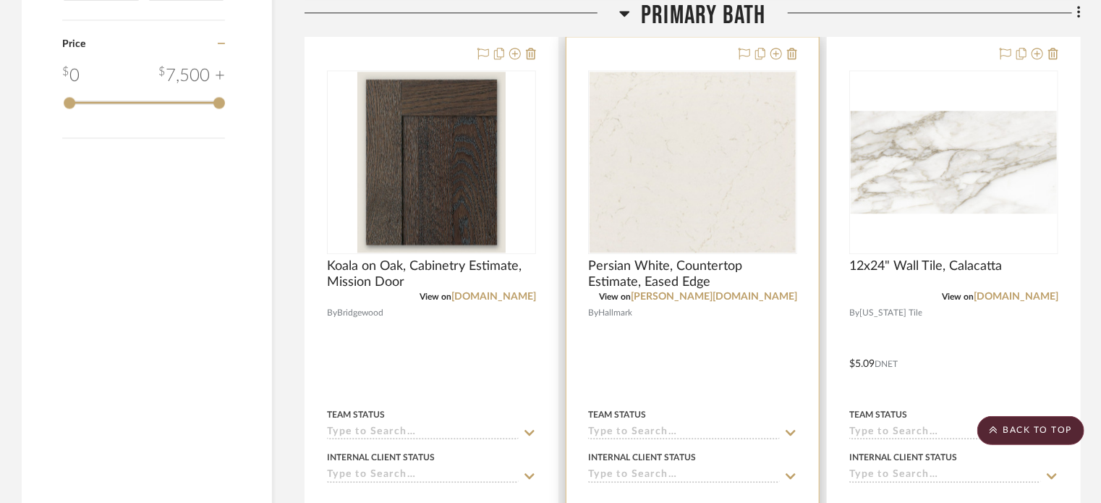
scroll to position [1736, 0]
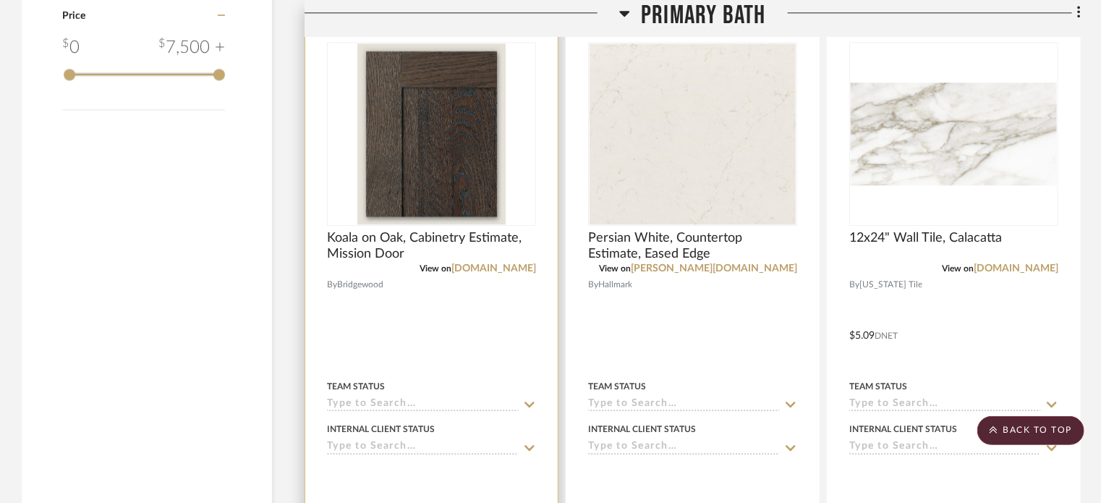
click at [479, 302] on div at bounding box center [431, 325] width 252 height 633
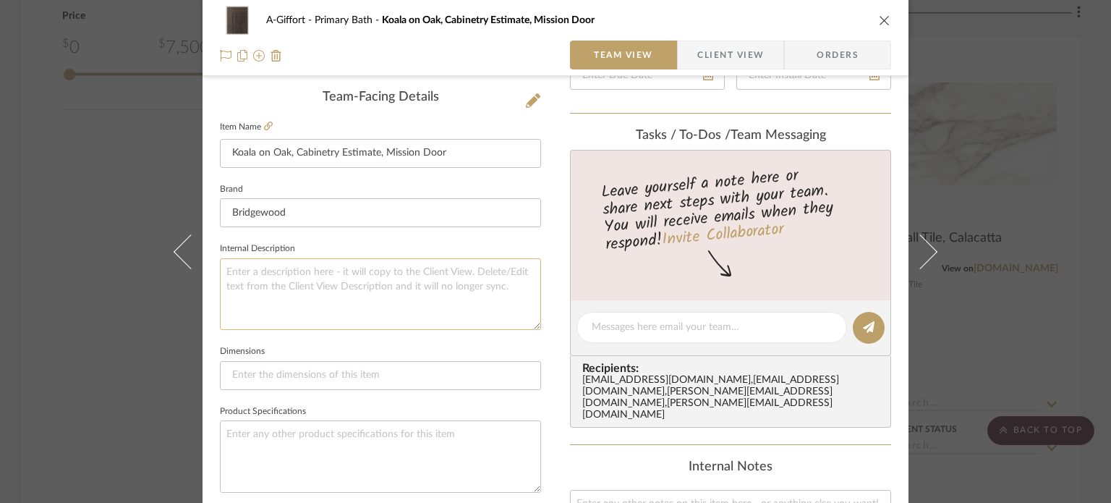
scroll to position [723, 0]
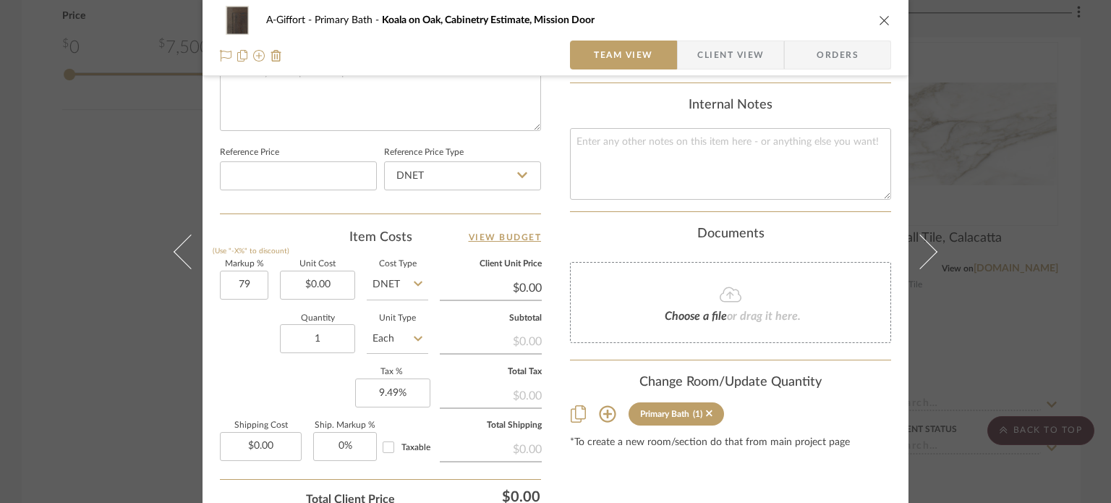
type input "79%"
click at [230, 358] on div "Quantity 1 Unit Type Each" at bounding box center [324, 340] width 208 height 51
click at [129, 291] on div "A-Giffort Primary Bath Koala on Oak, Cabinetry Estimate, Mission Door Team View…" at bounding box center [555, 251] width 1111 height 503
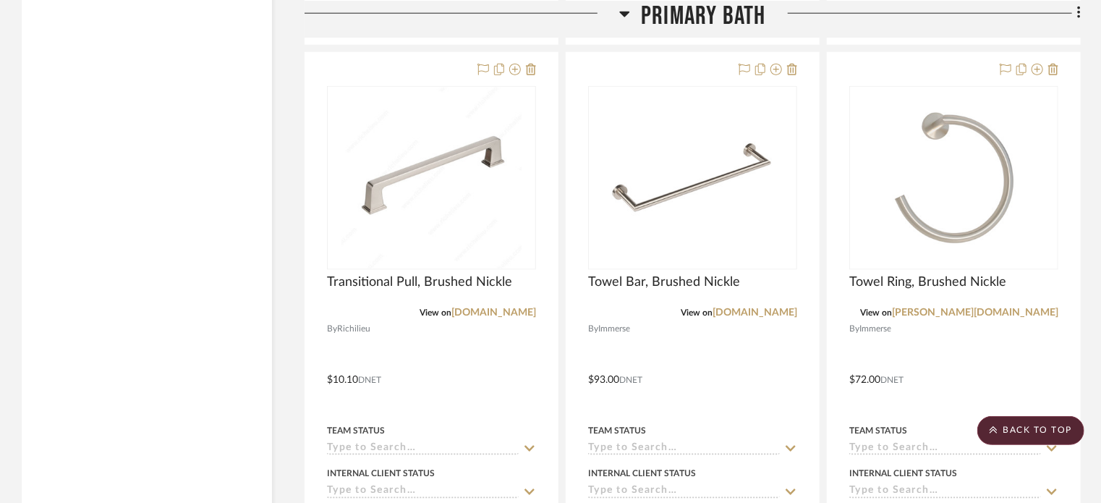
scroll to position [3616, 0]
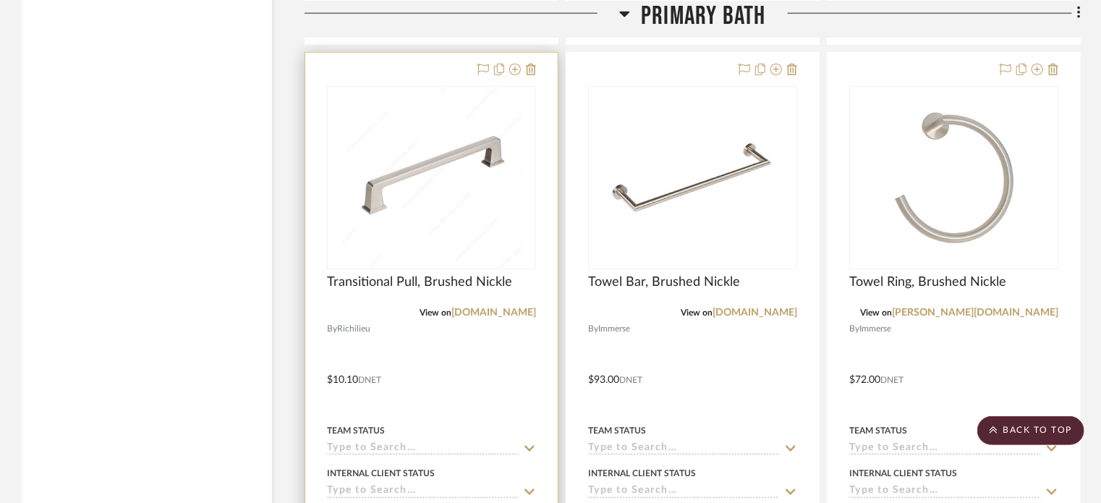
click at [471, 347] on div at bounding box center [431, 369] width 252 height 633
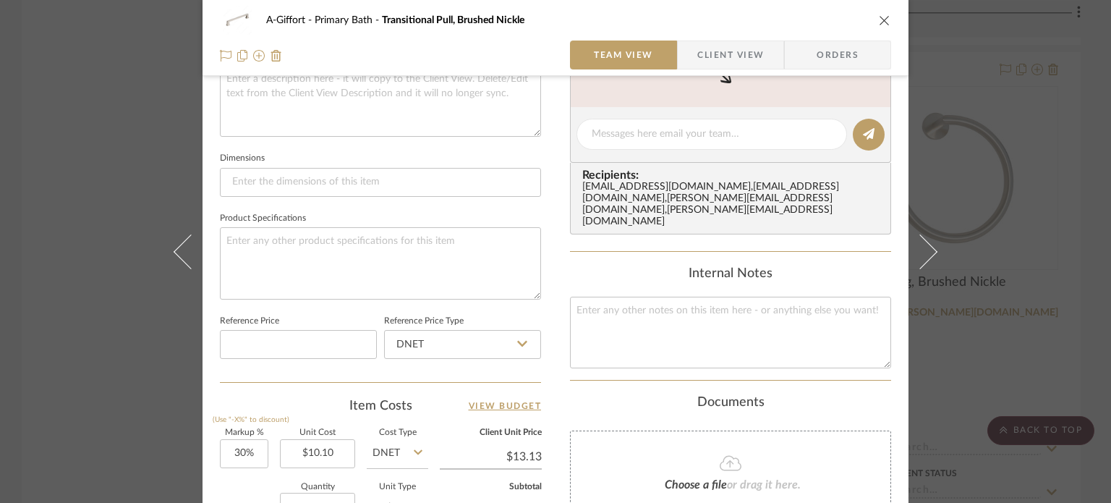
scroll to position [723, 0]
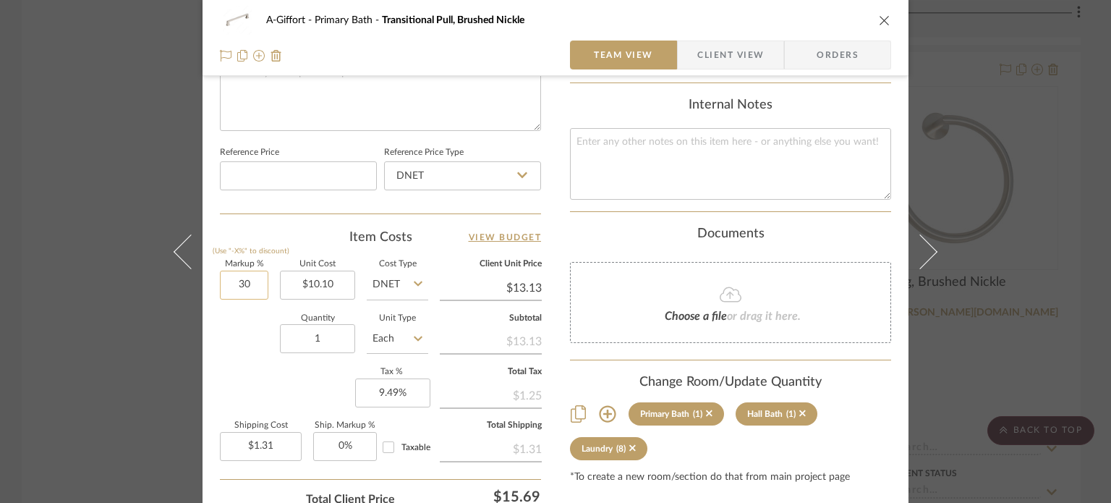
click at [247, 283] on input "30" at bounding box center [244, 284] width 48 height 29
type input "50%"
click at [239, 372] on div "Markup % (Use "-X%" to discount) 50% Unit Cost $10.10 Cost Type DNET Client Uni…" at bounding box center [380, 365] width 321 height 211
type input "$15.15"
type input "$1.52"
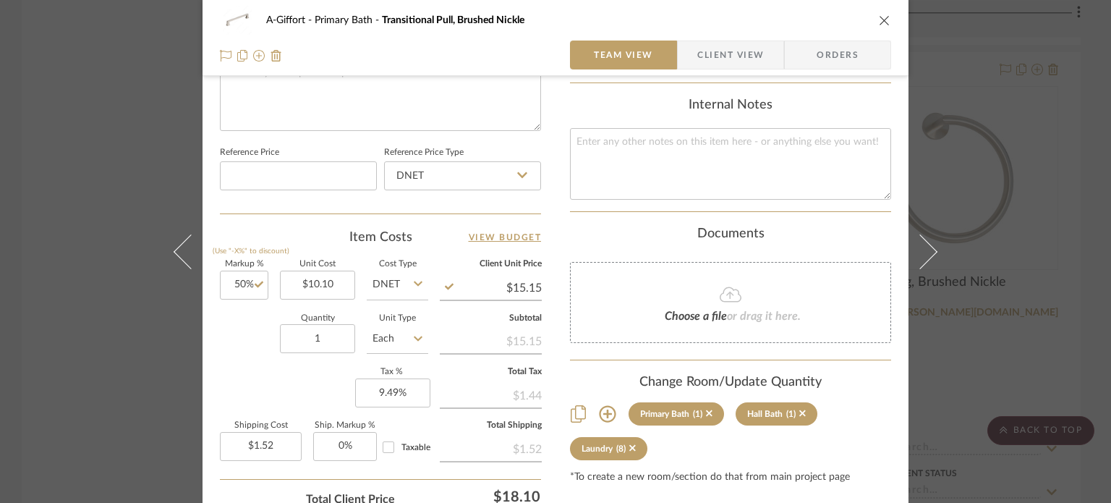
click at [53, 236] on div "A-Giffort Primary Bath Transitional Pull, Brushed Nickle Team View Client View …" at bounding box center [555, 251] width 1111 height 503
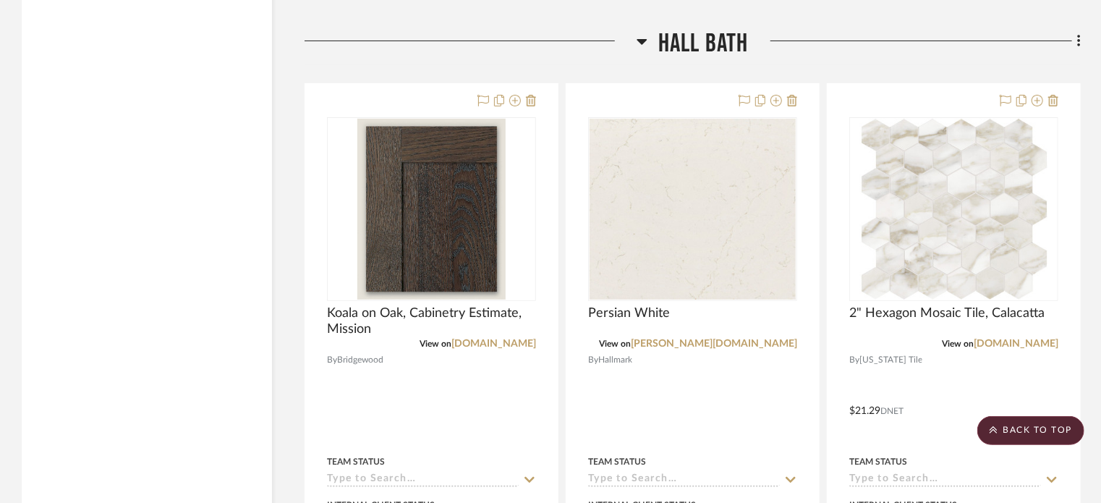
scroll to position [5785, 0]
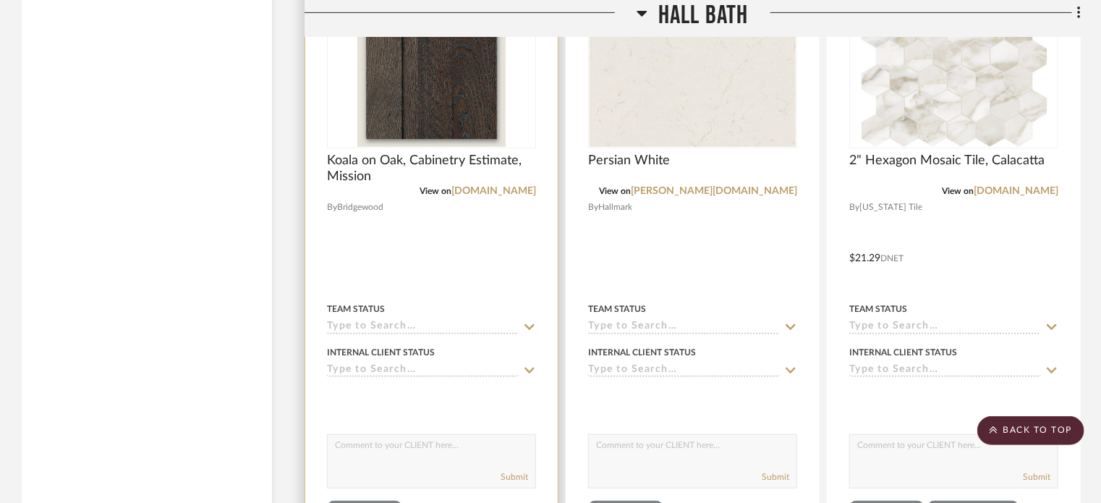
click at [484, 263] on div at bounding box center [431, 247] width 252 height 633
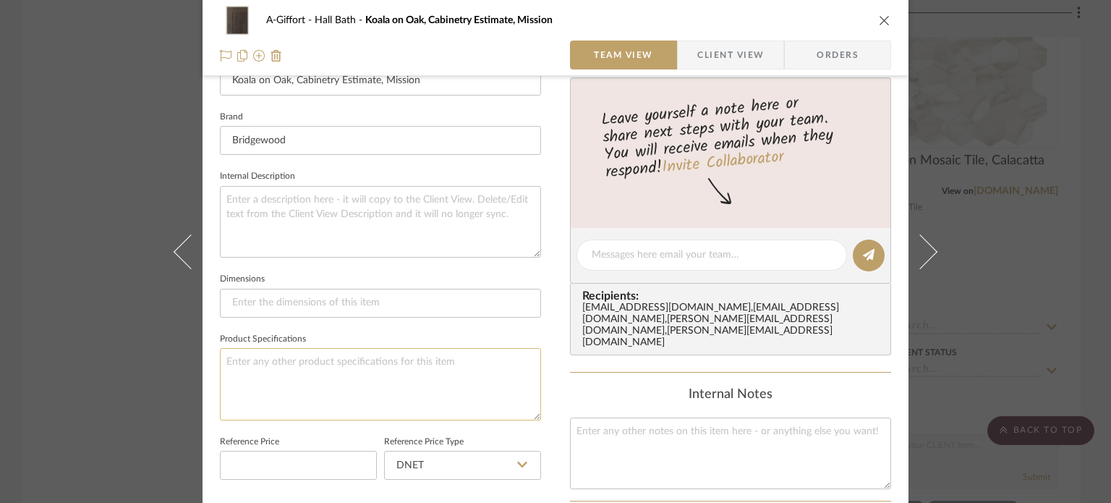
scroll to position [723, 0]
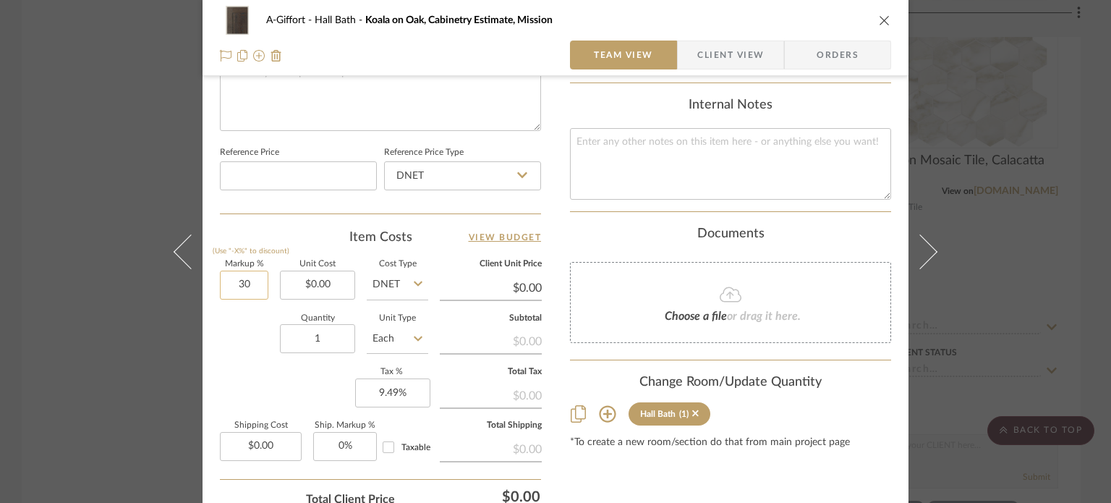
click at [245, 278] on input "30" at bounding box center [244, 284] width 48 height 29
type input "79%"
click at [260, 378] on div "Markup % (Use "-X%" to discount) 79% Unit Cost $0.00 Cost Type DNET Client Unit…" at bounding box center [380, 365] width 321 height 211
click at [27, 307] on div "A-Giffort Hall Bath Koala on Oak, Cabinetry Estimate, Mission Team View Client …" at bounding box center [555, 251] width 1111 height 503
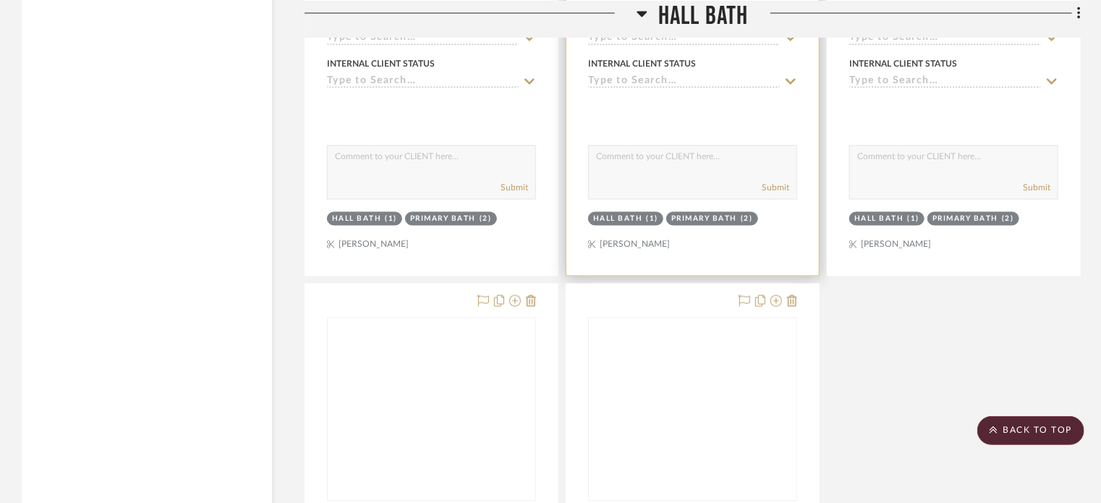
scroll to position [6726, 0]
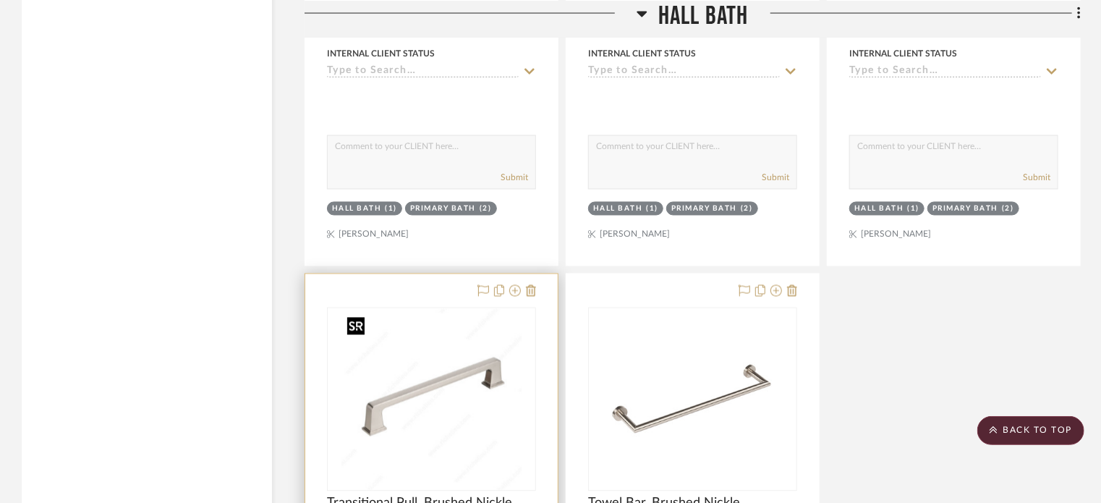
click at [0, 0] on img at bounding box center [0, 0] width 0 height 0
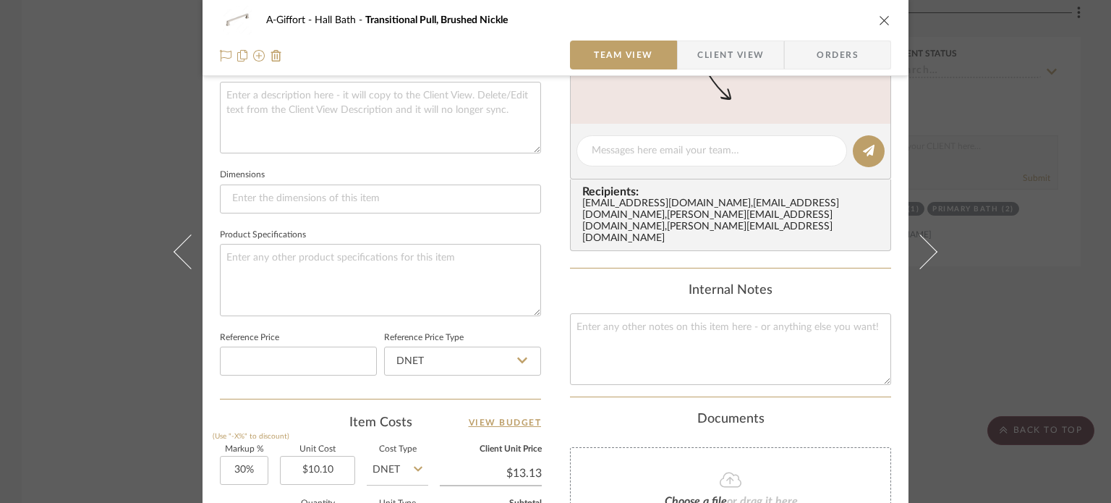
scroll to position [842, 0]
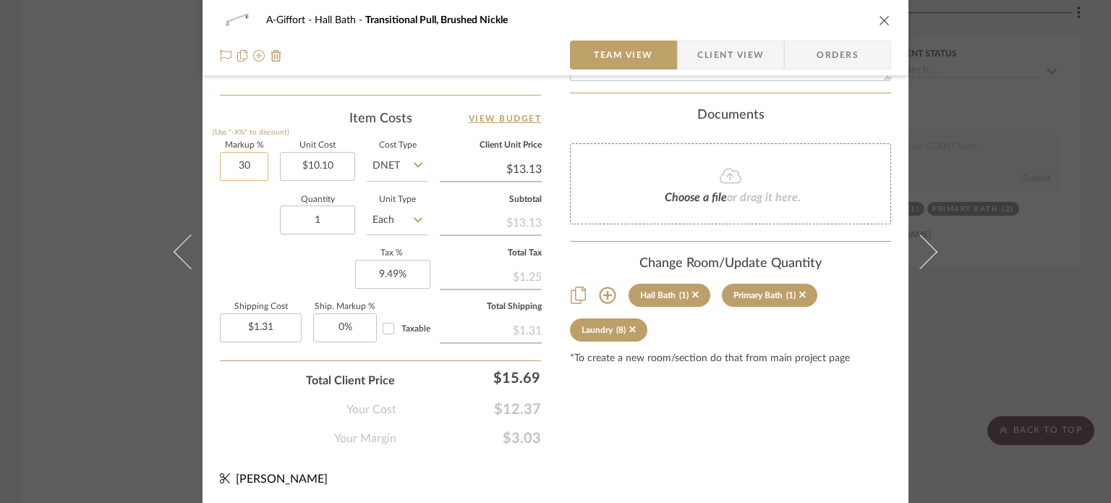
click at [249, 160] on input "30" at bounding box center [244, 166] width 48 height 29
type input "50%"
click at [254, 244] on div "Quantity 1 Unit Type Each" at bounding box center [324, 221] width 208 height 51
type input "$15.15"
type input "$1.52"
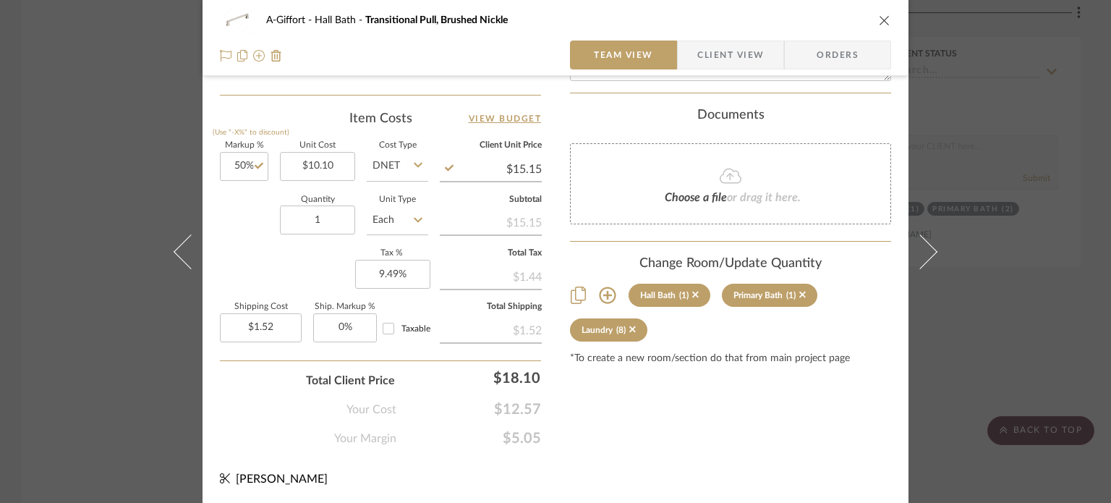
click at [82, 193] on div "A-Giffort Hall Bath Transitional Pull, Brushed Nickle Team View Client View Ord…" at bounding box center [555, 251] width 1111 height 503
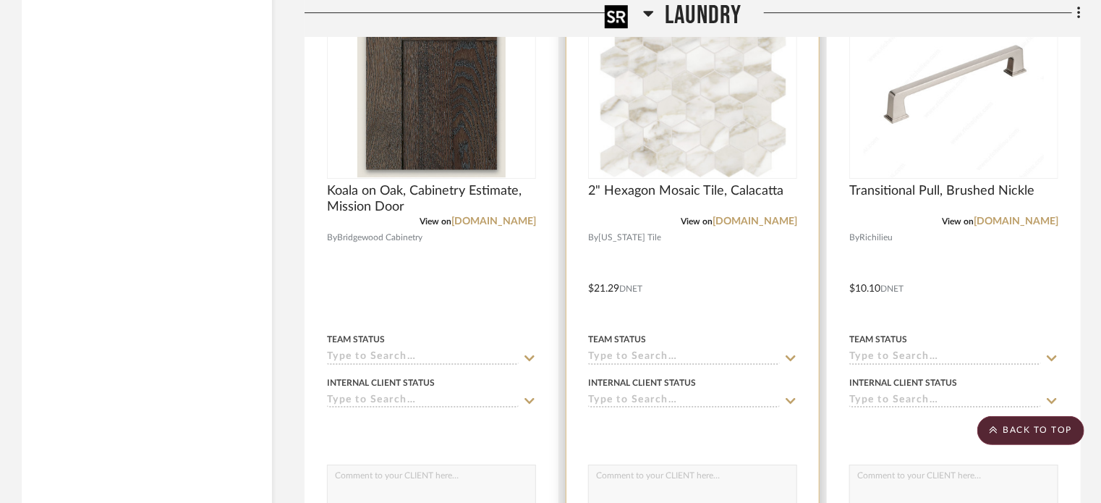
scroll to position [7810, 0]
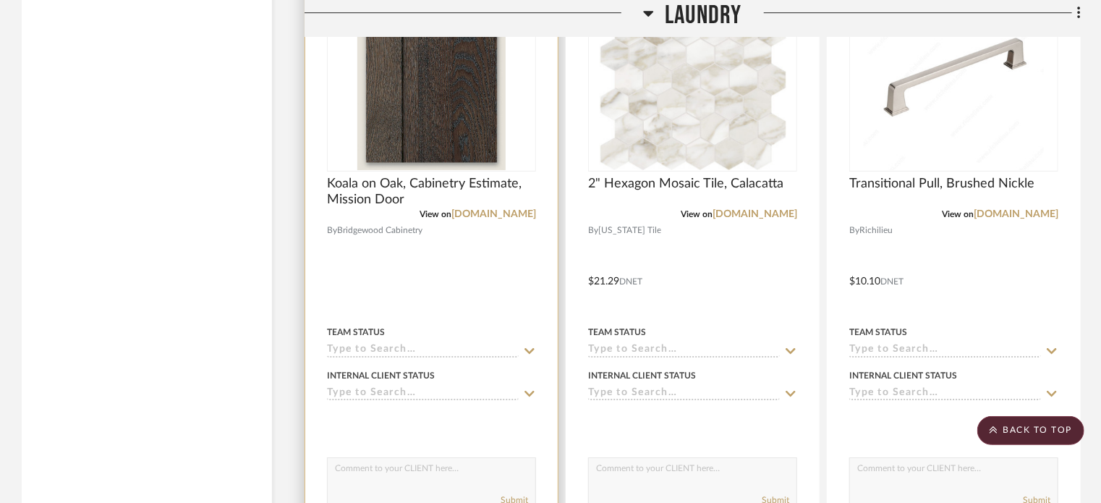
click at [492, 277] on div at bounding box center [431, 270] width 252 height 633
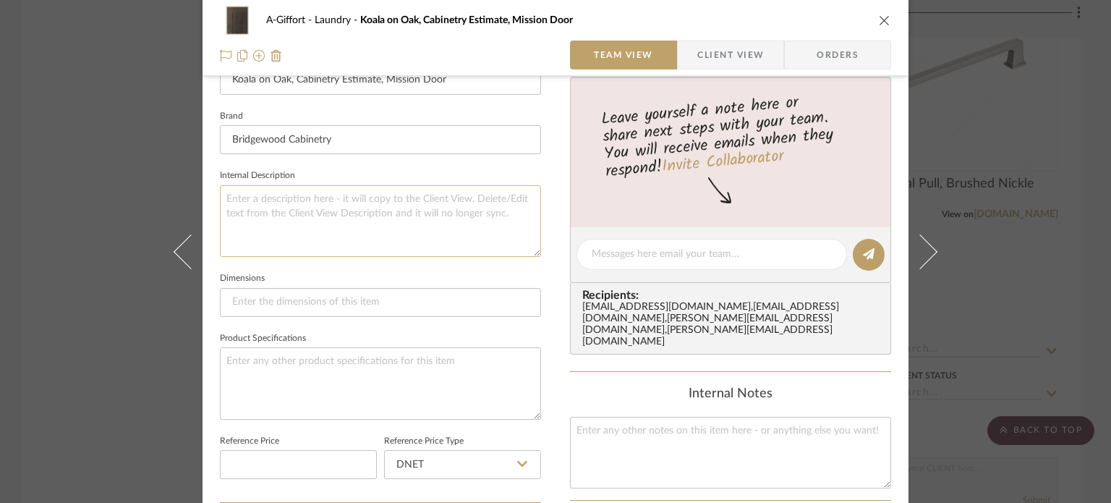
scroll to position [723, 0]
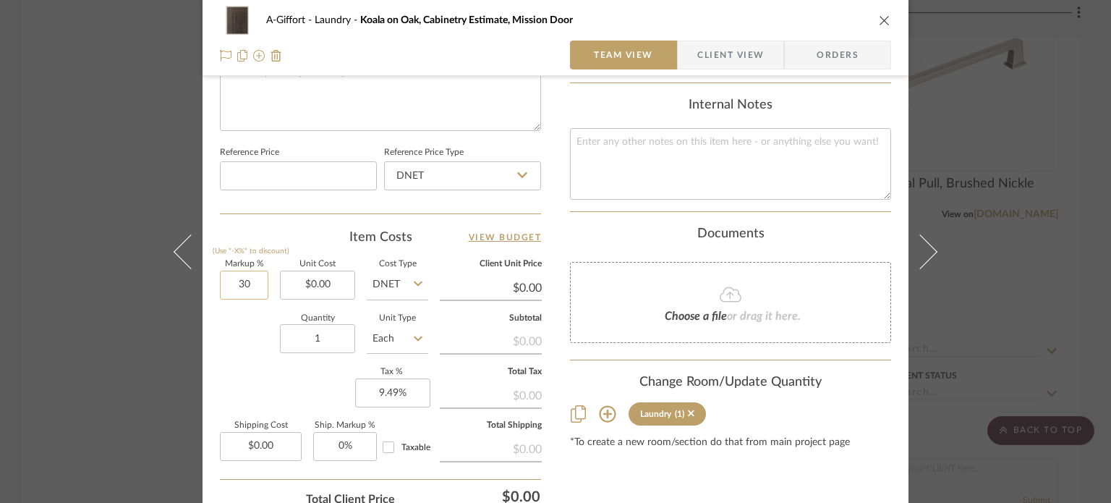
click at [236, 286] on input "30" at bounding box center [244, 284] width 48 height 29
type input "79%"
drag, startPoint x: 202, startPoint y: 333, endPoint x: 150, endPoint y: 306, distance: 58.2
click at [0, 233] on div "A-Giffort Laundry Koala on Oak, Cabinetry Estimate, Mission Door Team View Clie…" at bounding box center [555, 251] width 1111 height 503
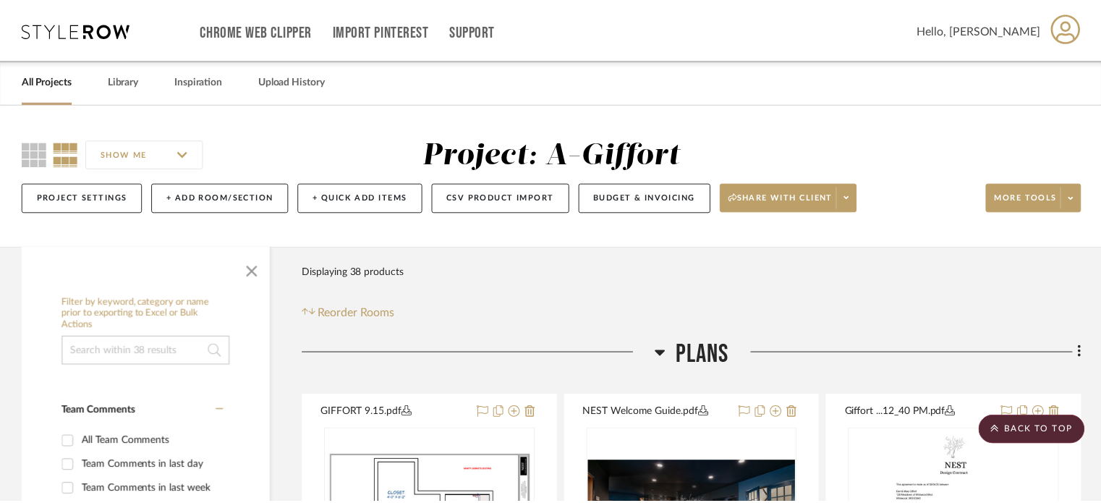
scroll to position [7810, 0]
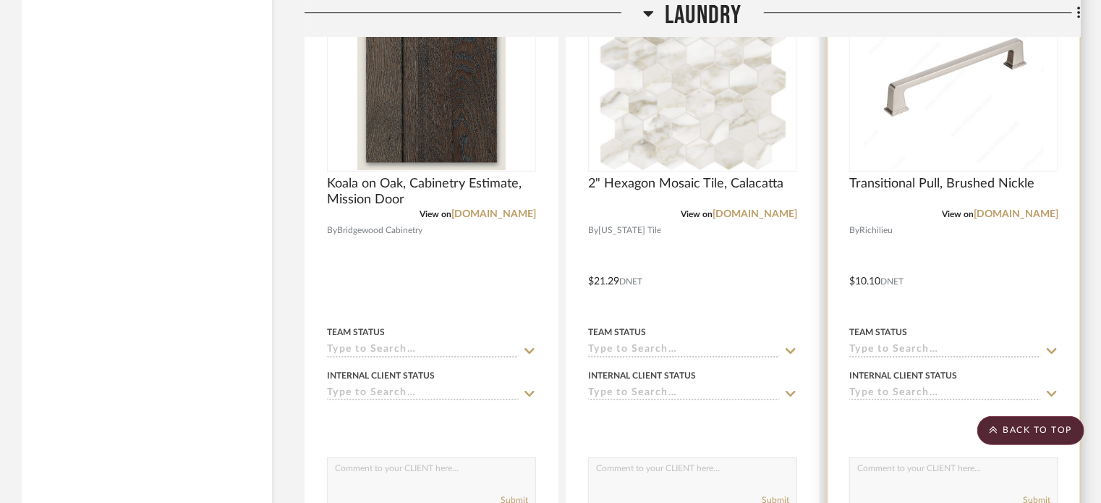
click at [994, 291] on div at bounding box center [953, 270] width 252 height 633
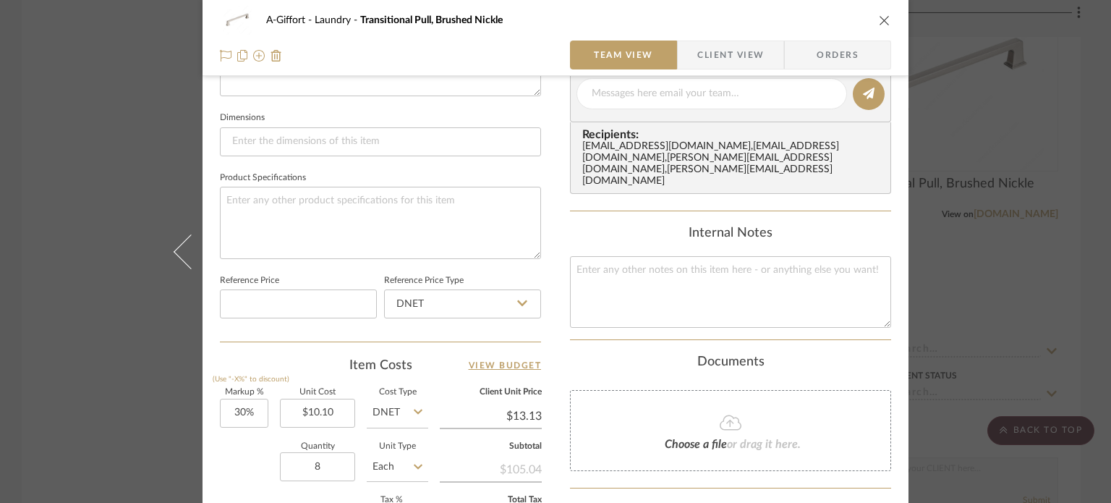
scroll to position [796, 0]
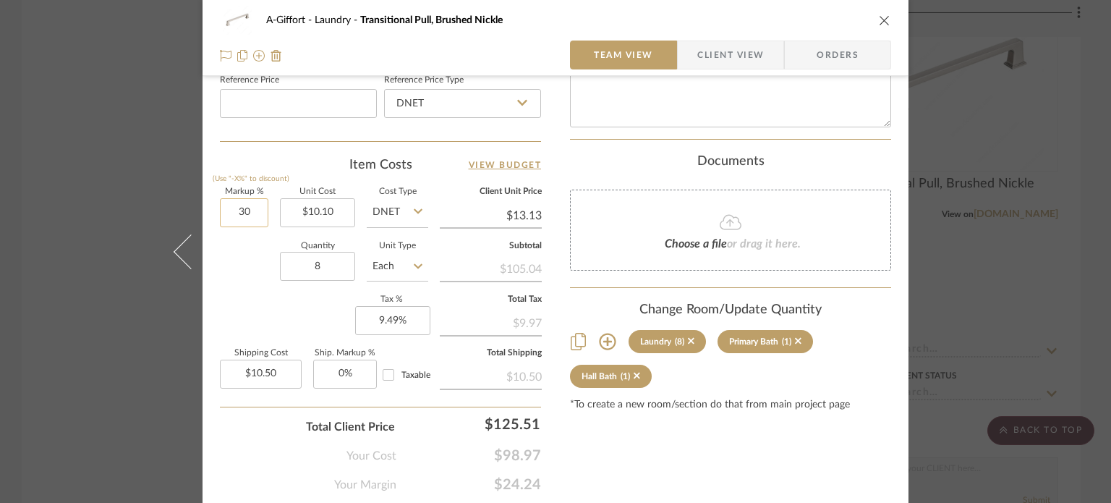
click at [235, 211] on input "30" at bounding box center [244, 212] width 48 height 29
type input "50%"
click at [254, 288] on div "Quantity 8 Unit Type Each" at bounding box center [324, 267] width 208 height 51
type input "$15.15"
type input "$12.12"
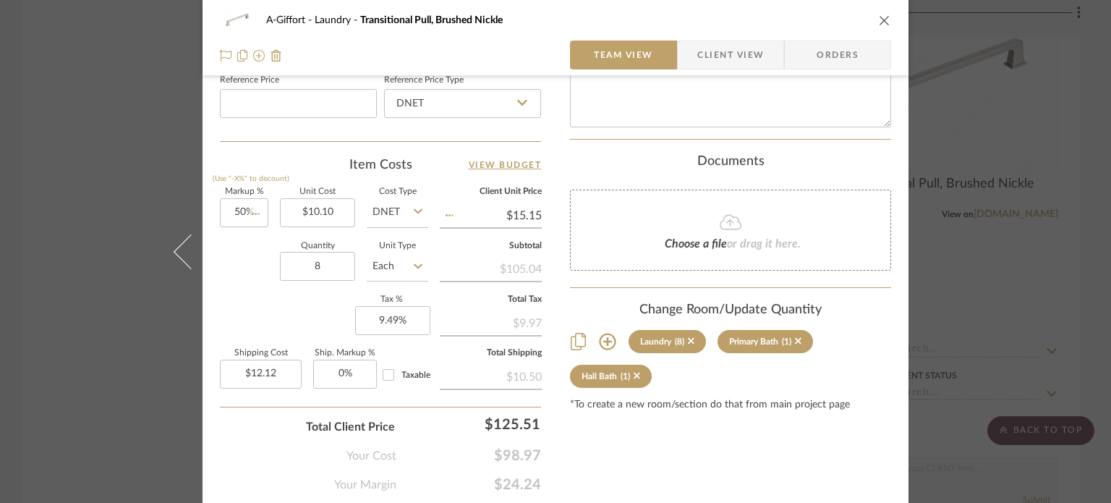
click at [95, 253] on div "A-Giffort Laundry Transitional Pull, Brushed Nickle Team View Client View Order…" at bounding box center [555, 251] width 1111 height 503
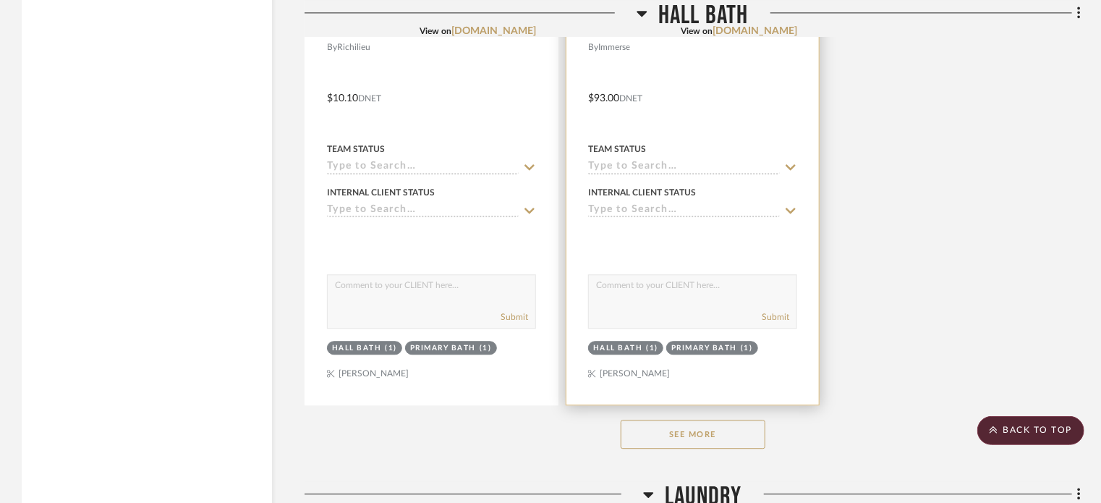
scroll to position [7271, 0]
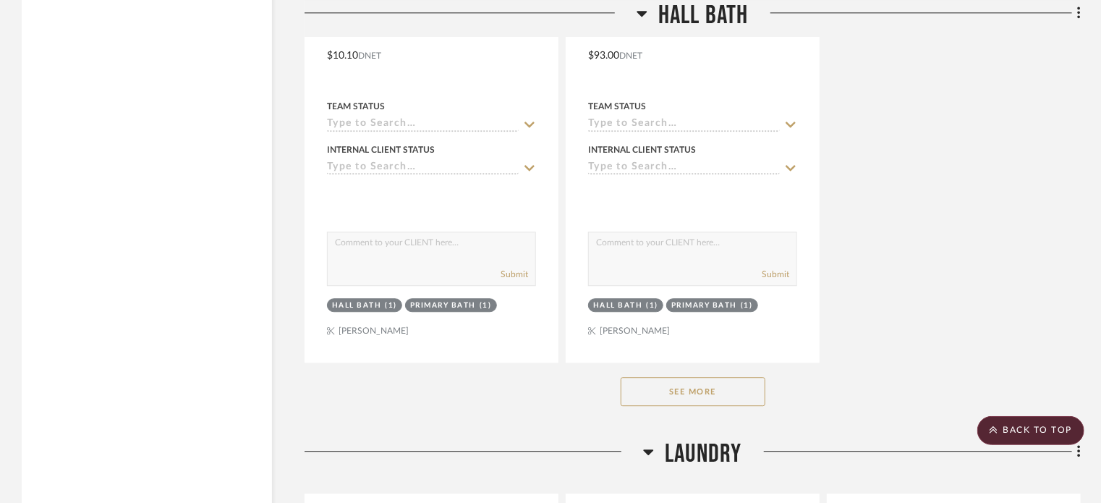
click at [648, 399] on button "See More" at bounding box center [692, 391] width 145 height 29
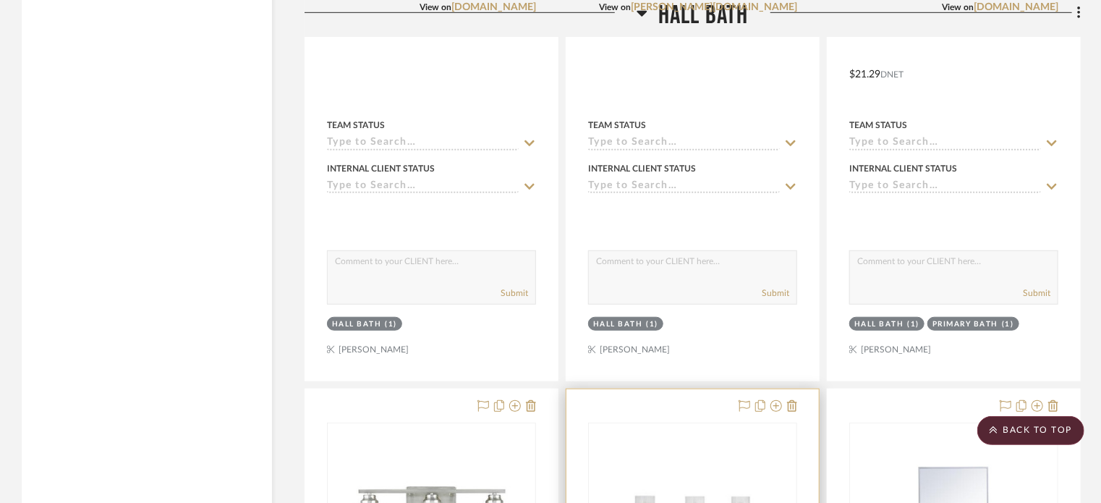
scroll to position [5680, 0]
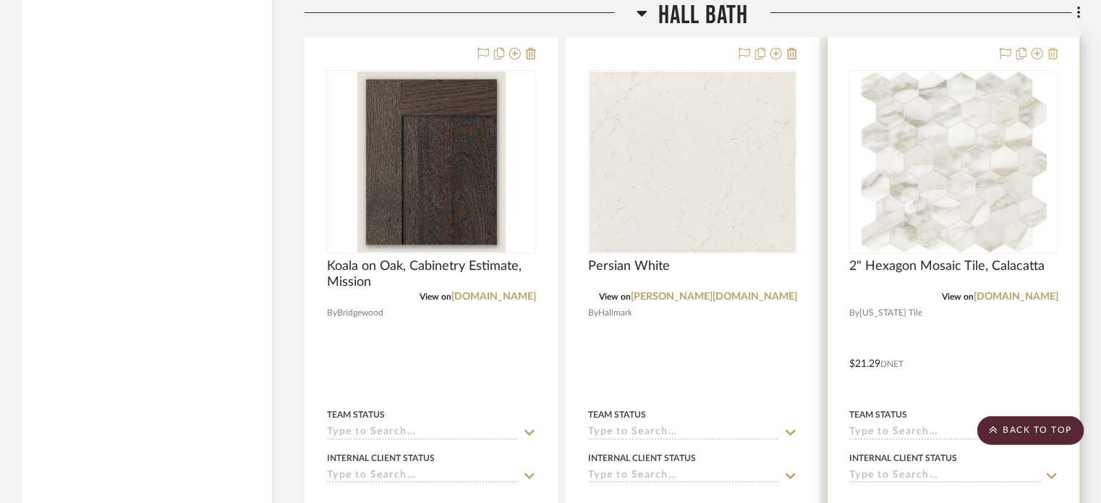
click at [1054, 51] on icon at bounding box center [1053, 54] width 10 height 12
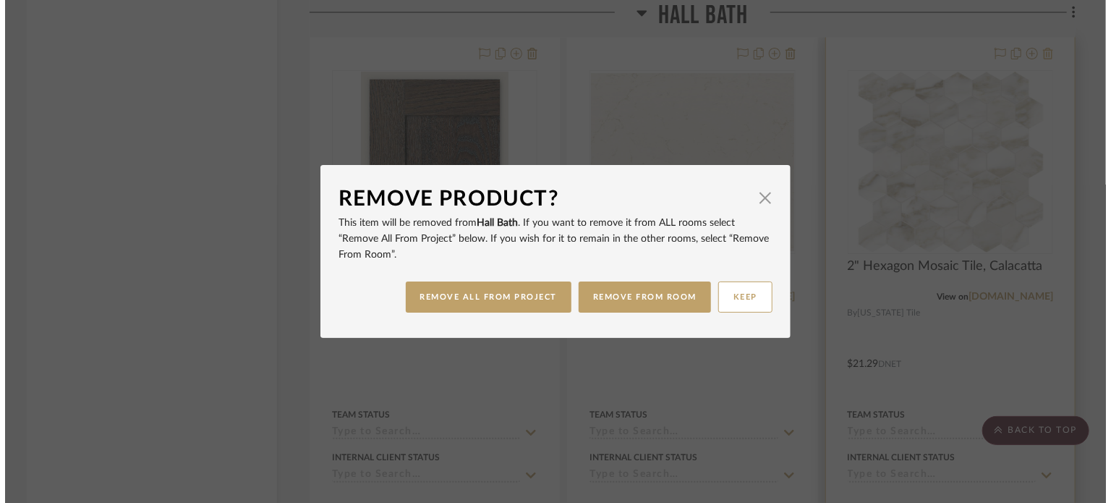
scroll to position [0, 0]
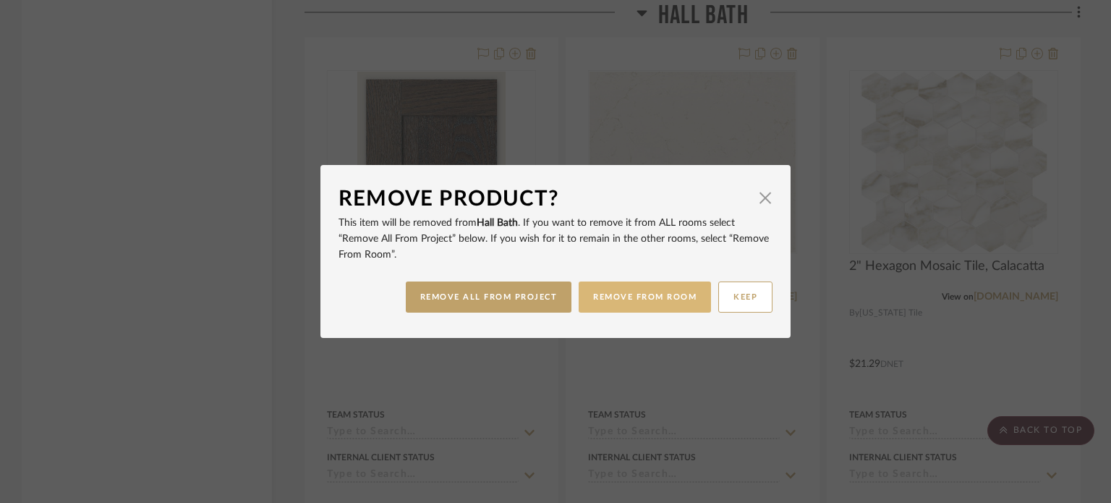
click at [614, 297] on button "REMOVE FROM ROOM" at bounding box center [645, 296] width 132 height 31
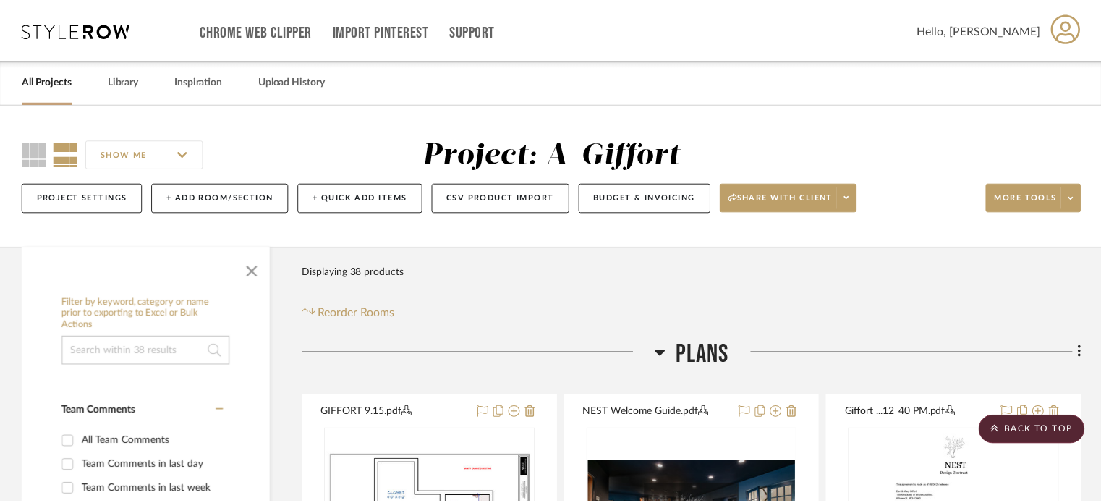
scroll to position [5680, 0]
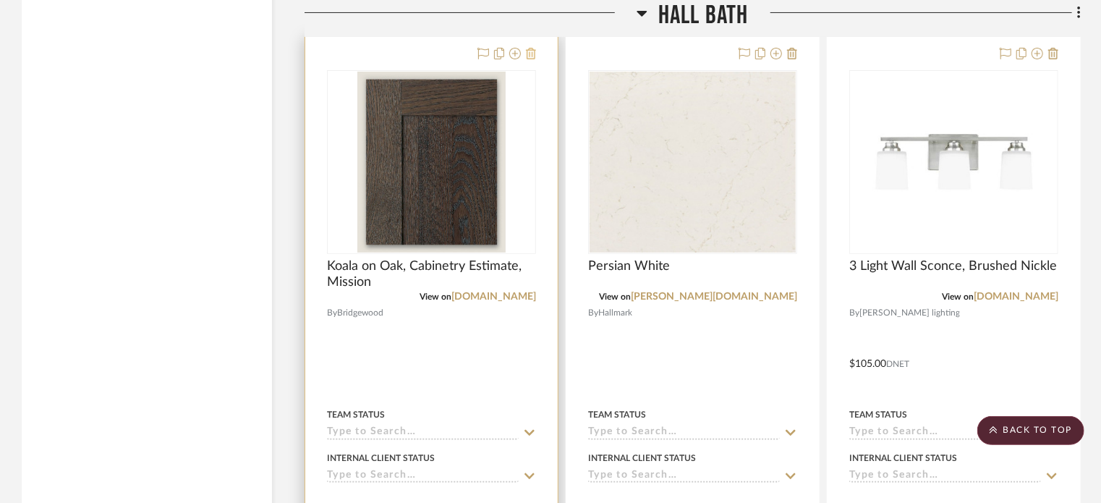
click at [535, 54] on icon at bounding box center [531, 54] width 10 height 12
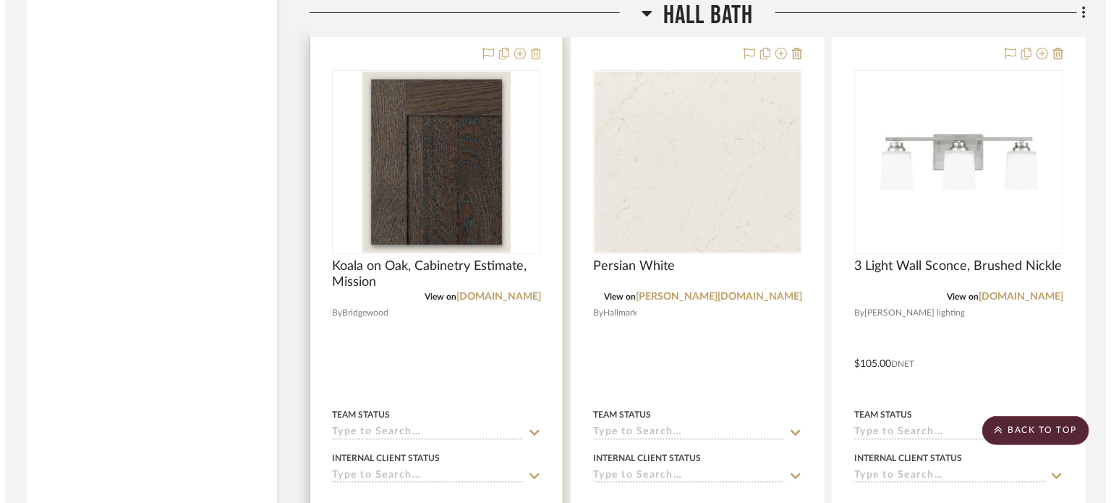
scroll to position [0, 0]
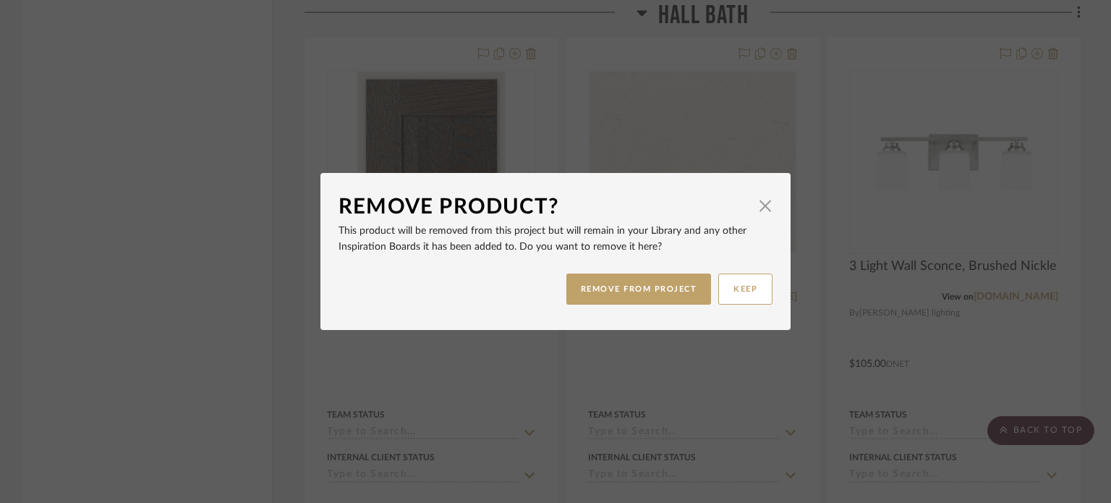
click at [595, 305] on div "REMOVE FROM PROJECT KEEP" at bounding box center [555, 289] width 434 height 46
click at [593, 297] on button "REMOVE FROM PROJECT" at bounding box center [638, 288] width 145 height 31
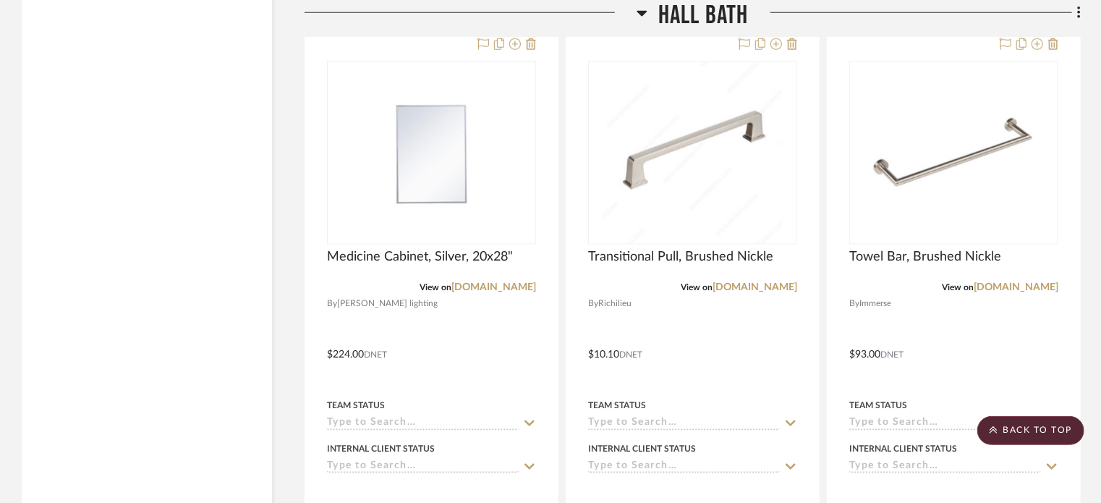
scroll to position [6258, 0]
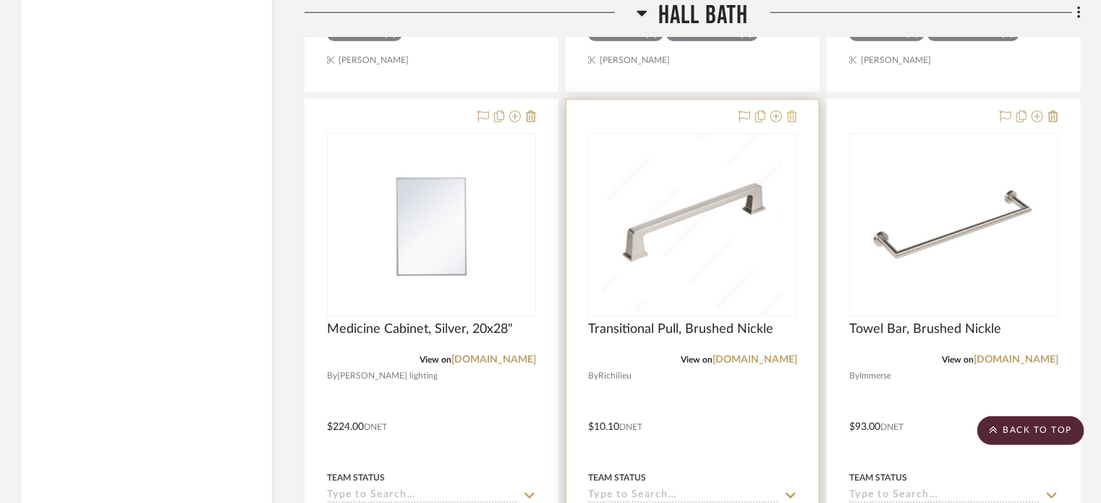
click at [793, 117] on icon at bounding box center [792, 117] width 10 height 12
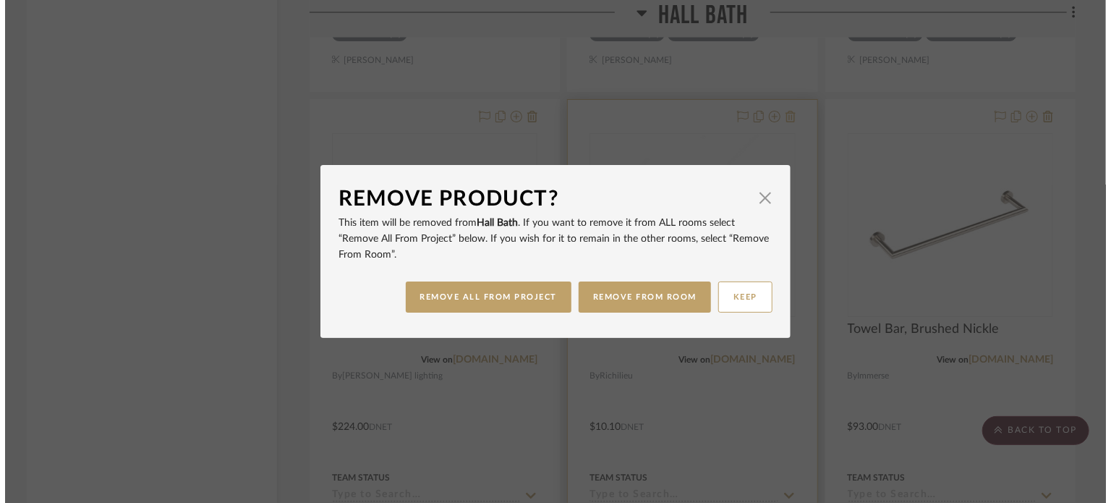
scroll to position [0, 0]
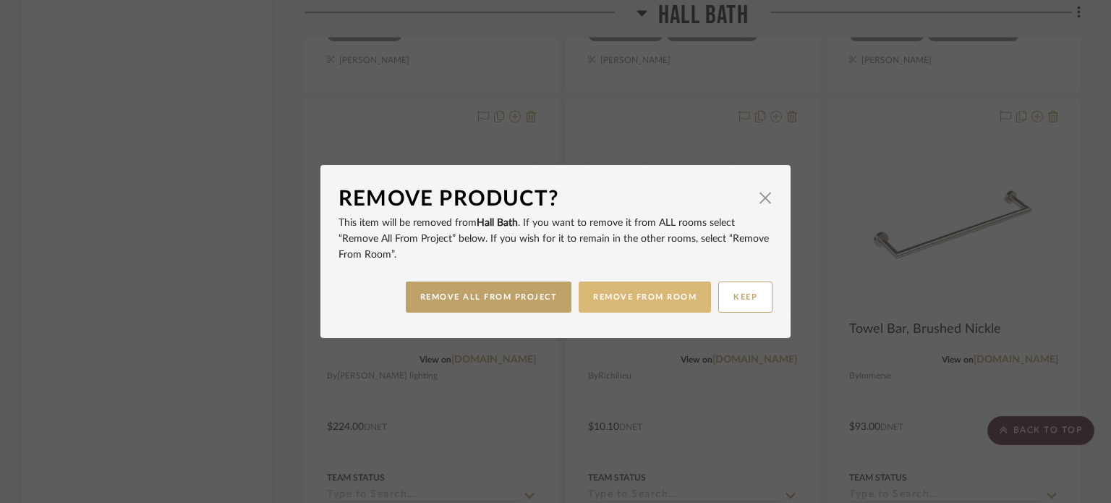
click at [633, 303] on button "REMOVE FROM ROOM" at bounding box center [645, 296] width 132 height 31
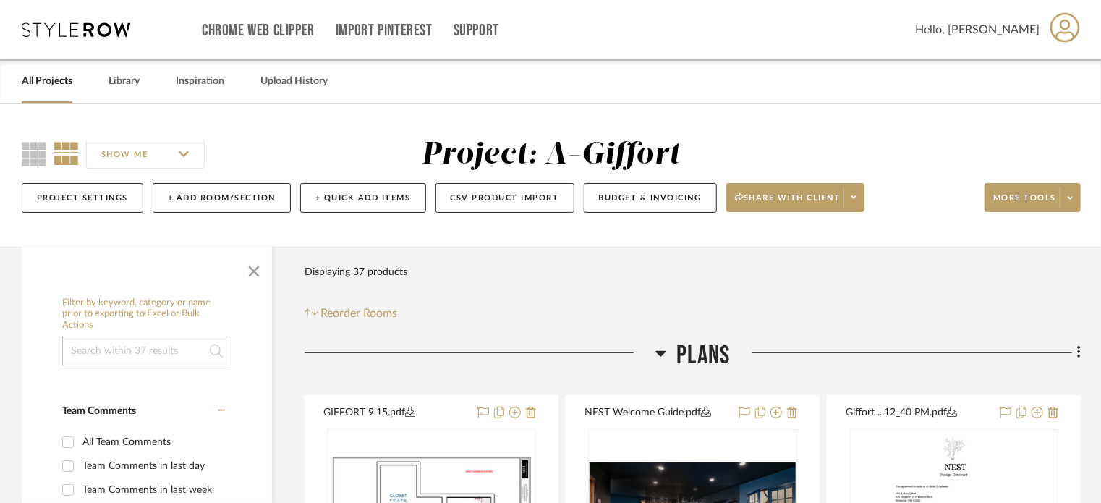
click at [48, 80] on link "All Projects" at bounding box center [47, 82] width 51 height 20
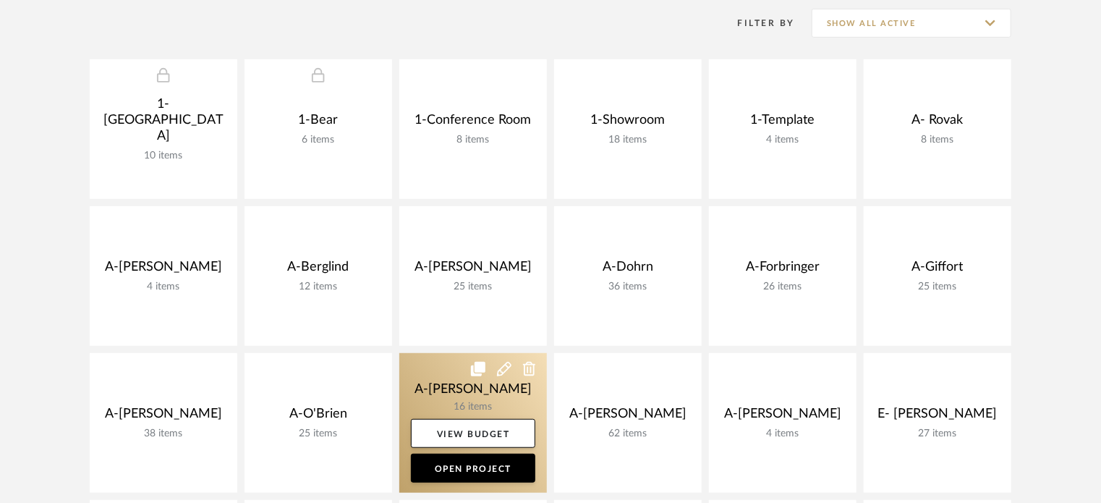
scroll to position [289, 0]
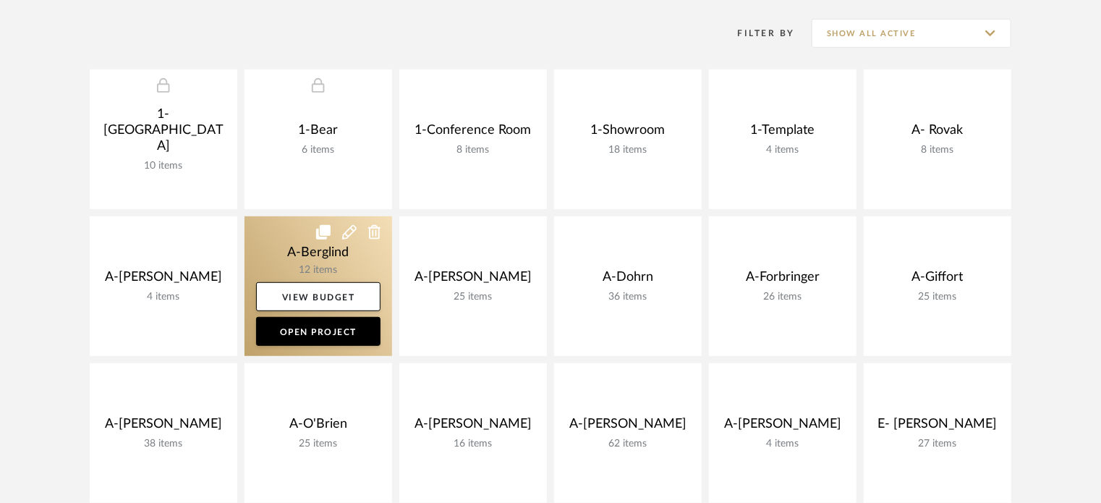
click at [283, 260] on link at bounding box center [318, 286] width 148 height 140
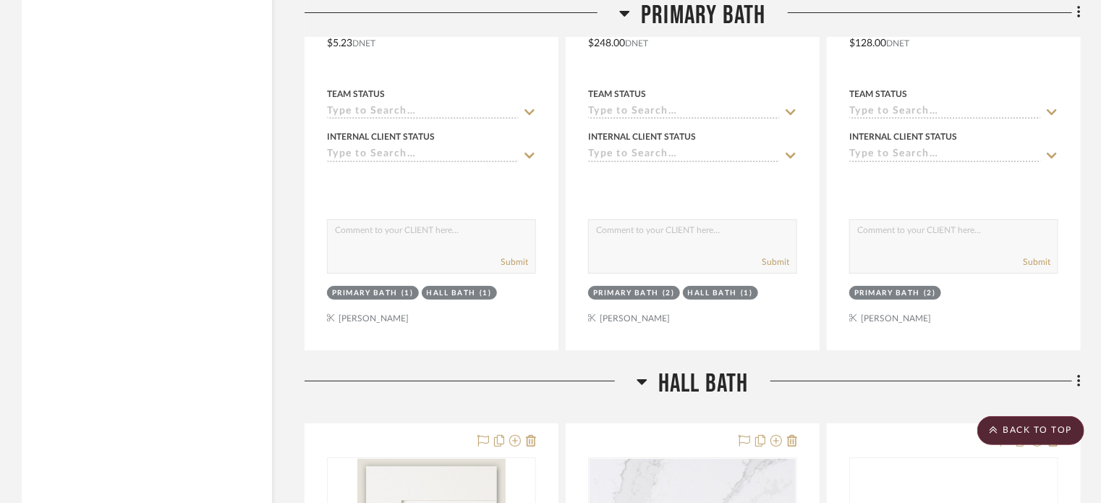
scroll to position [2661, 0]
